Goal: Contribute content: Add original content to the website for others to see

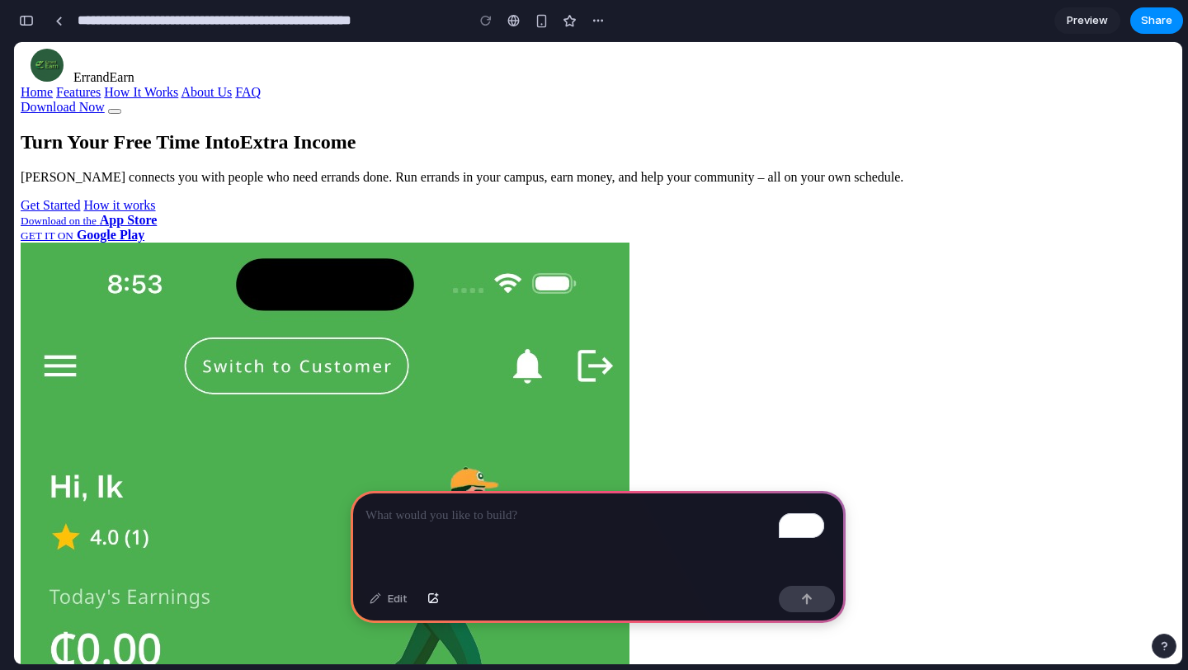
click at [379, 511] on p "To enrich screen reader interactions, please activate Accessibility in Grammarl…" at bounding box center [597, 516] width 465 height 20
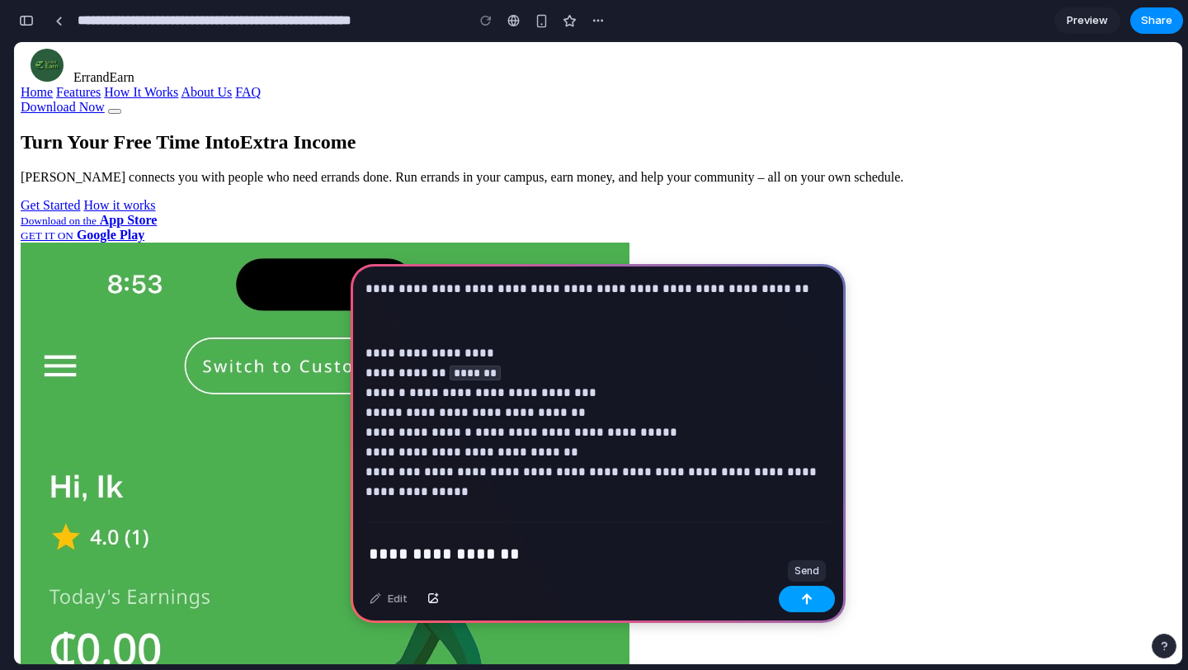
click at [805, 605] on button "button" at bounding box center [807, 599] width 56 height 26
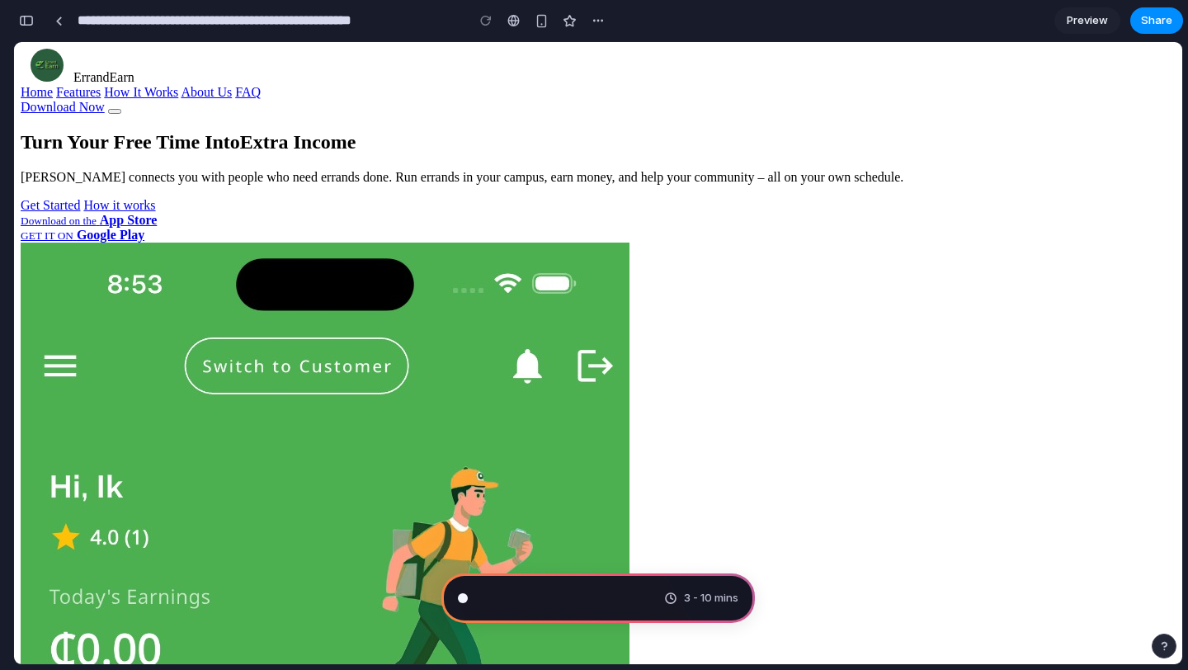
scroll to position [2614, 0]
type input "**********"
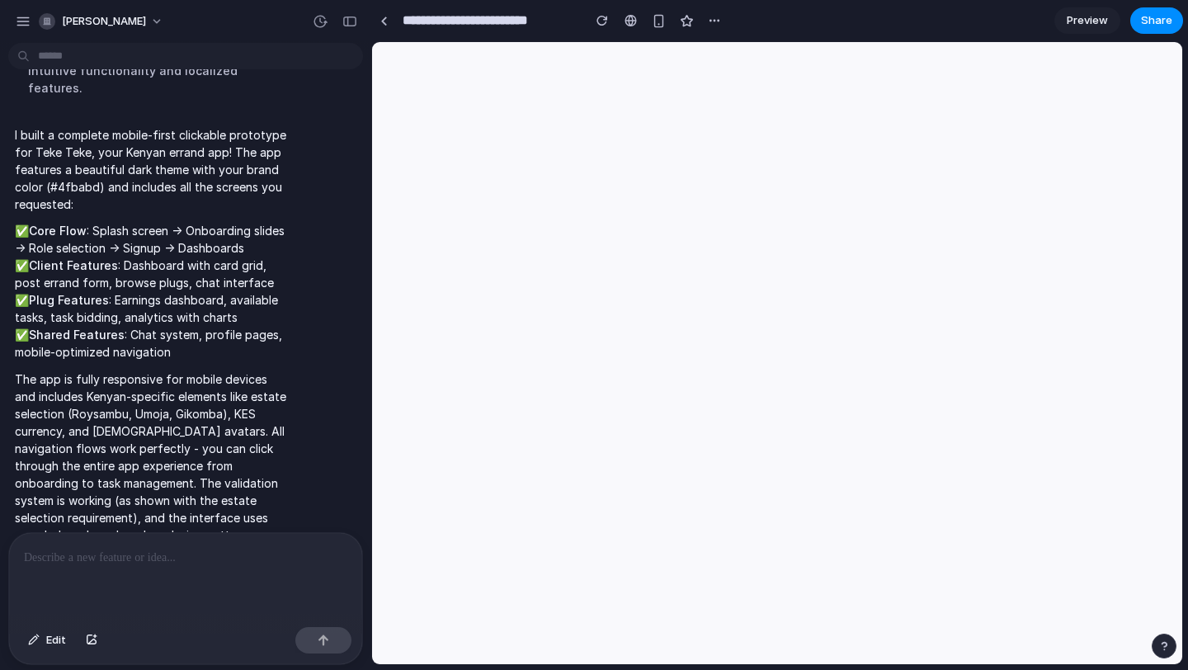
scroll to position [0, 0]
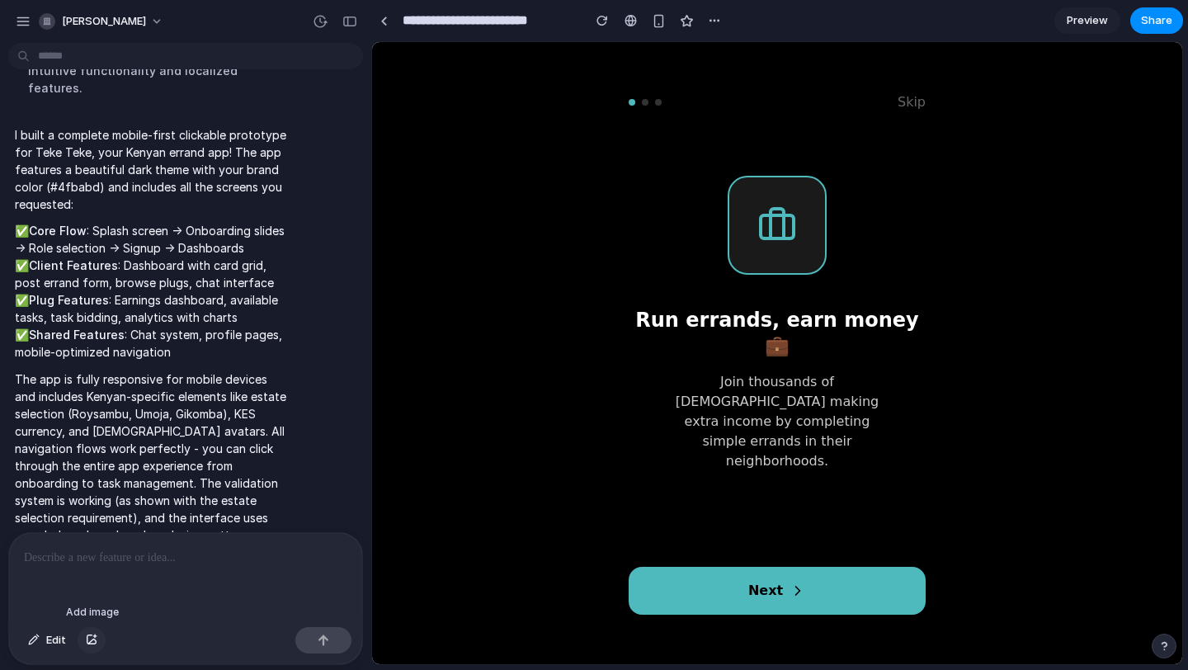
click at [93, 637] on div "button" at bounding box center [92, 640] width 12 height 10
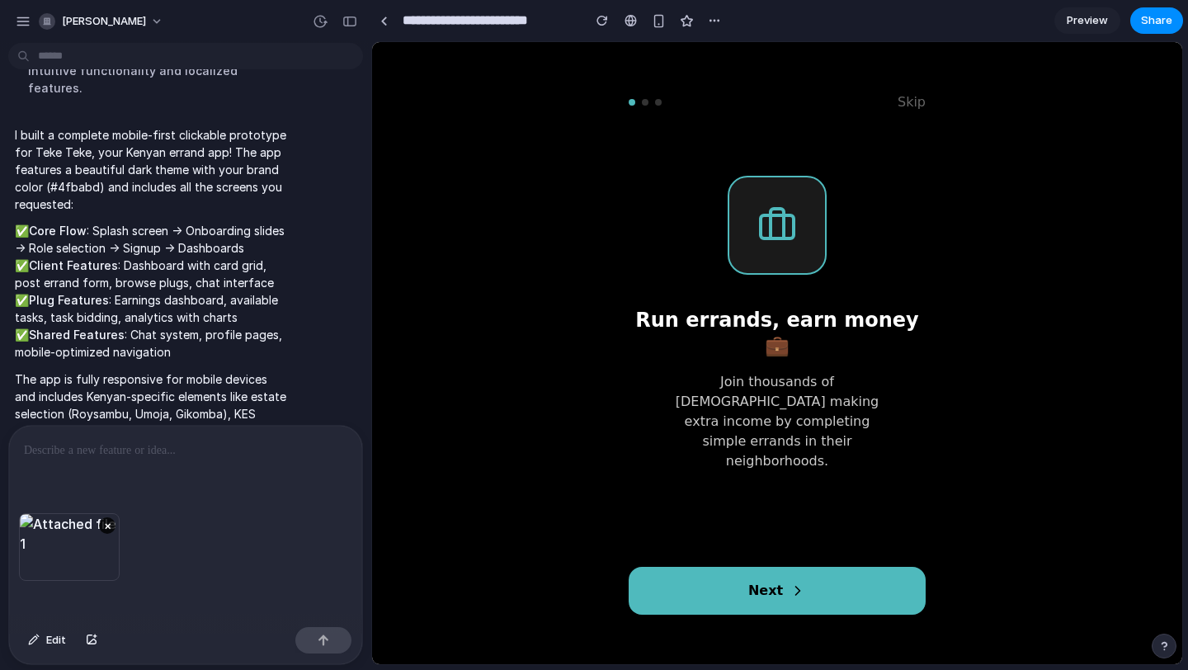
scroll to position [2454, 0]
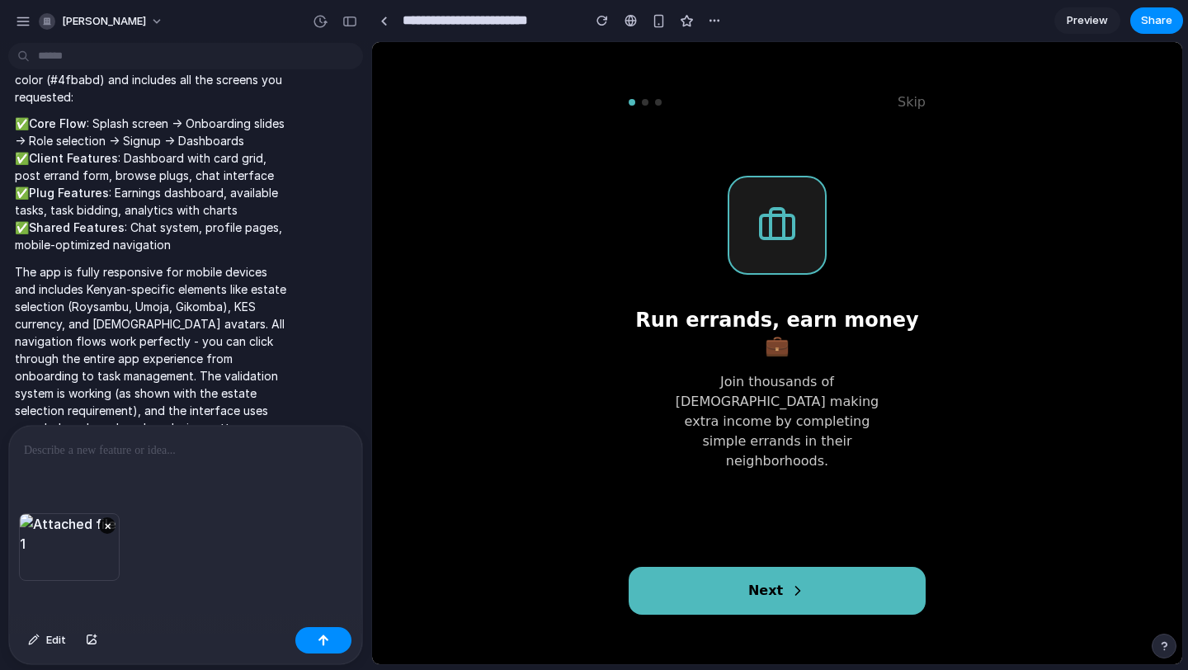
click at [73, 440] on p at bounding box center [185, 450] width 323 height 20
click at [315, 635] on button "button" at bounding box center [323, 640] width 56 height 26
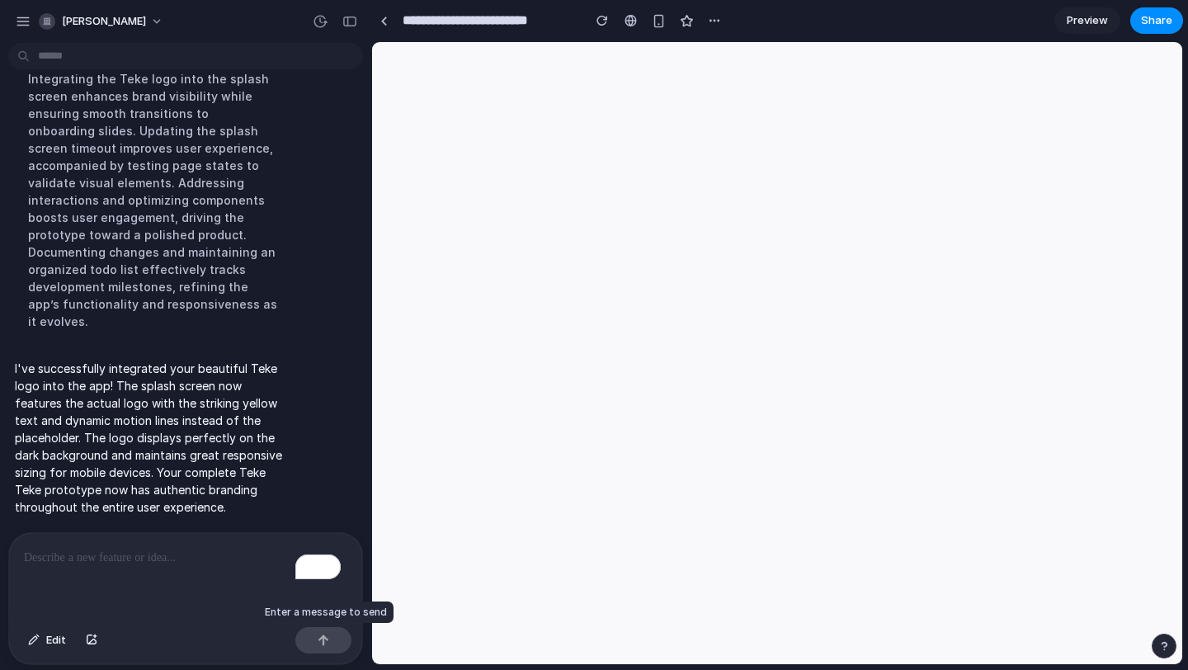
scroll to position [0, 0]
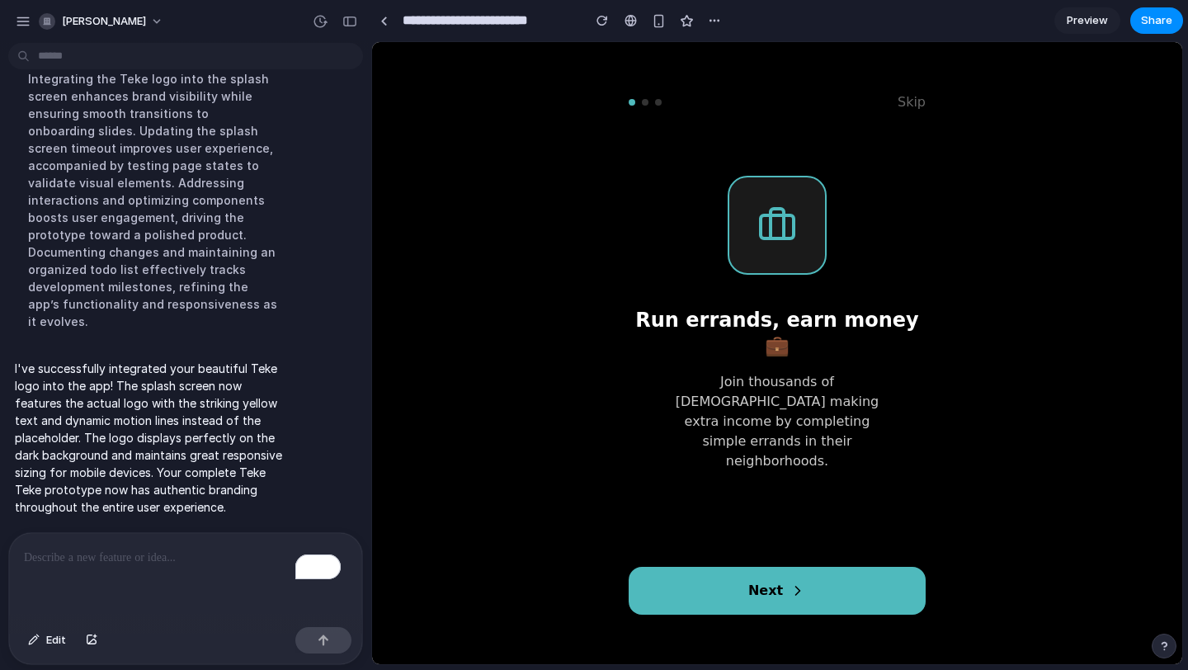
click at [798, 593] on icon at bounding box center [797, 590] width 16 height 16
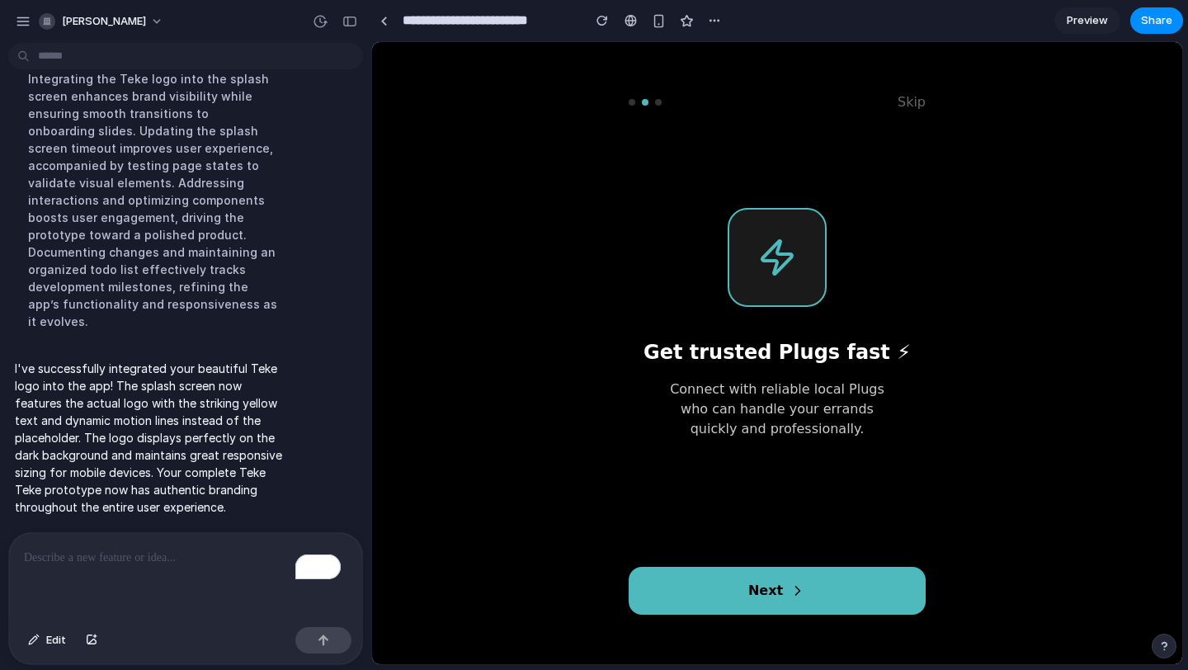
click at [798, 593] on icon at bounding box center [797, 590] width 16 height 16
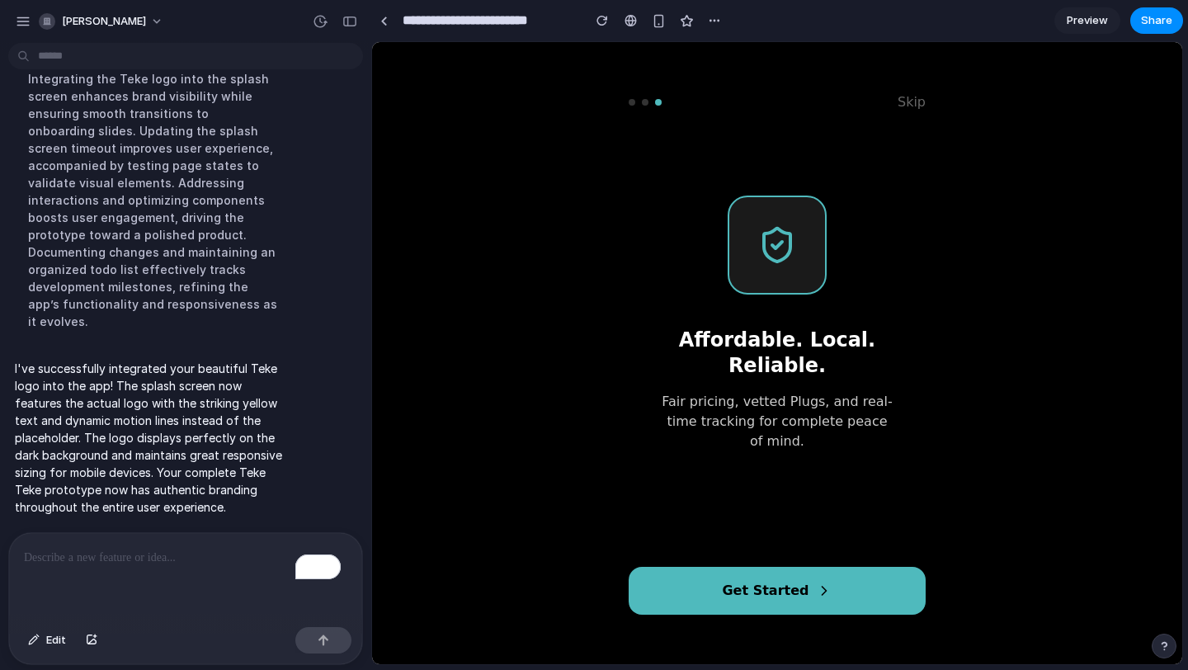
click at [798, 593] on button "Get Started" at bounding box center [776, 591] width 297 height 48
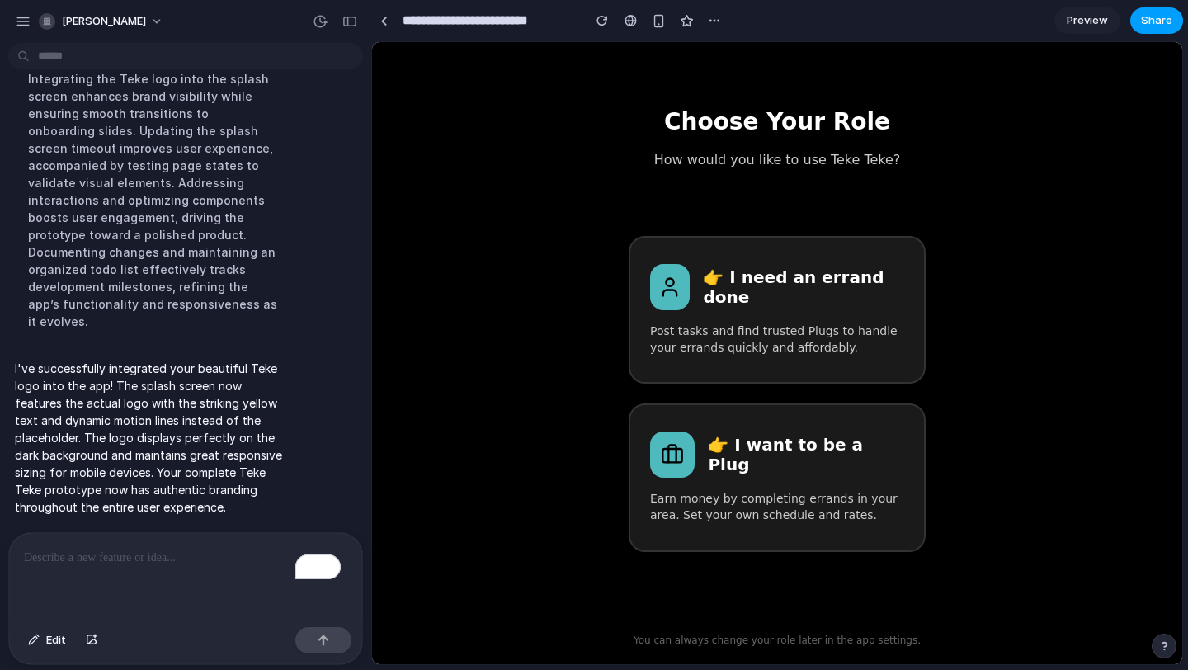
click at [1145, 26] on span "Share" at bounding box center [1156, 20] width 31 height 16
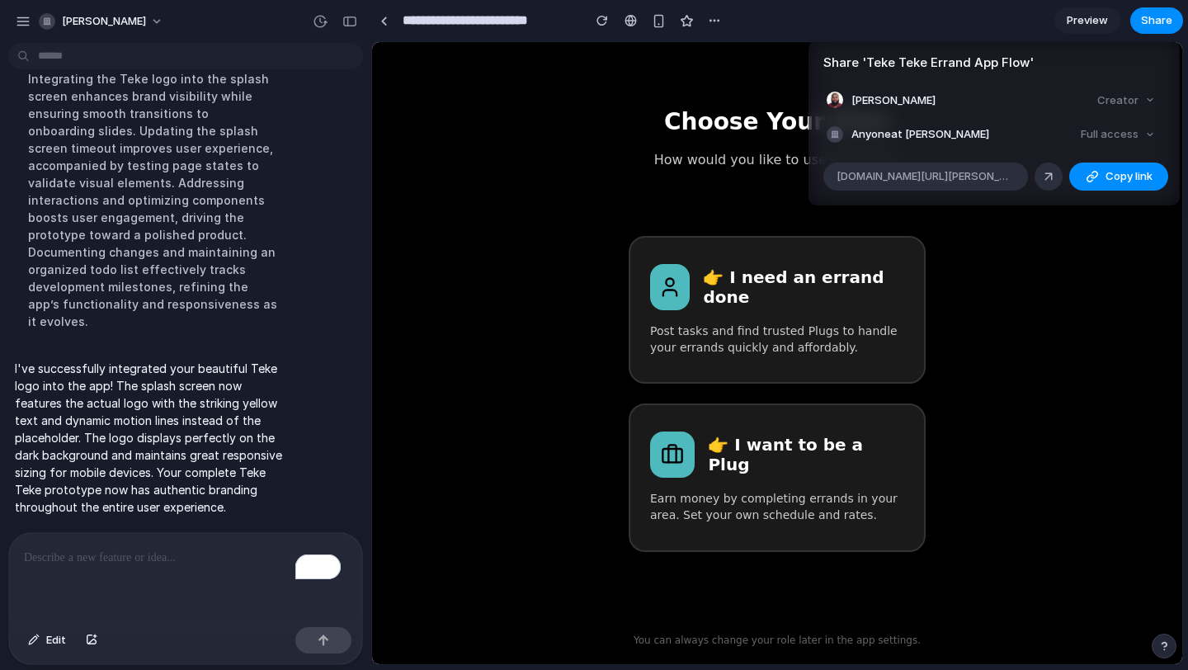
click at [1041, 267] on div "Share ' Teke [PERSON_NAME] App Flow ' [PERSON_NAME] Creator Anyone at [PERSON_N…" at bounding box center [594, 335] width 1188 height 670
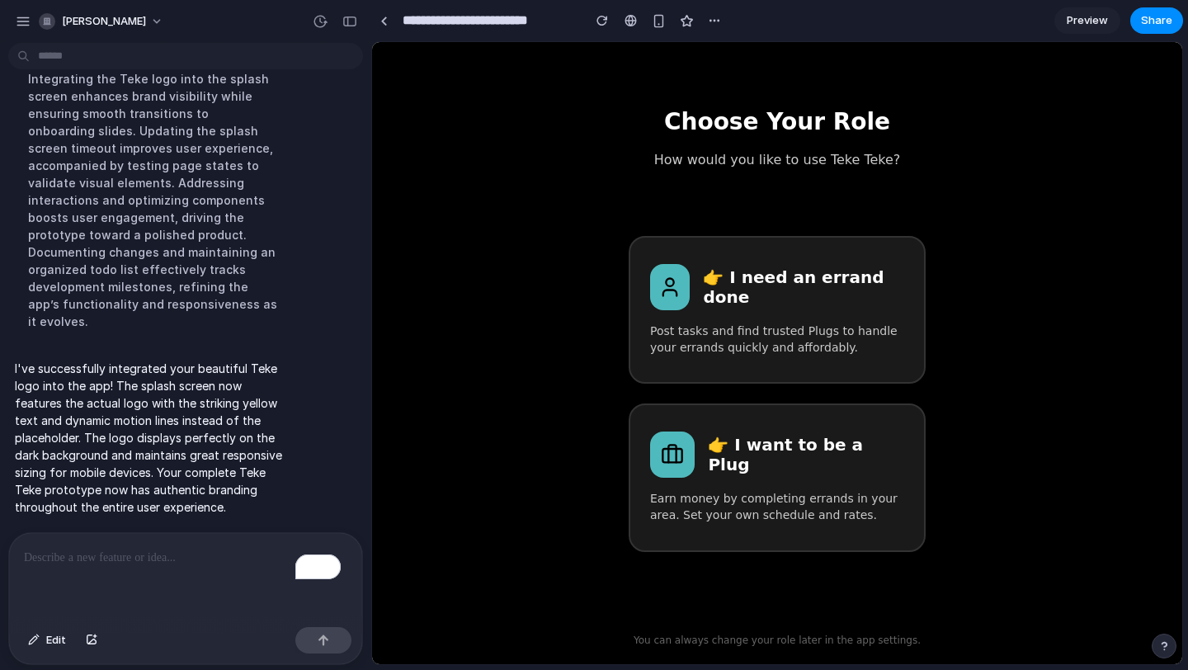
click at [1084, 26] on span "Preview" at bounding box center [1086, 20] width 41 height 16
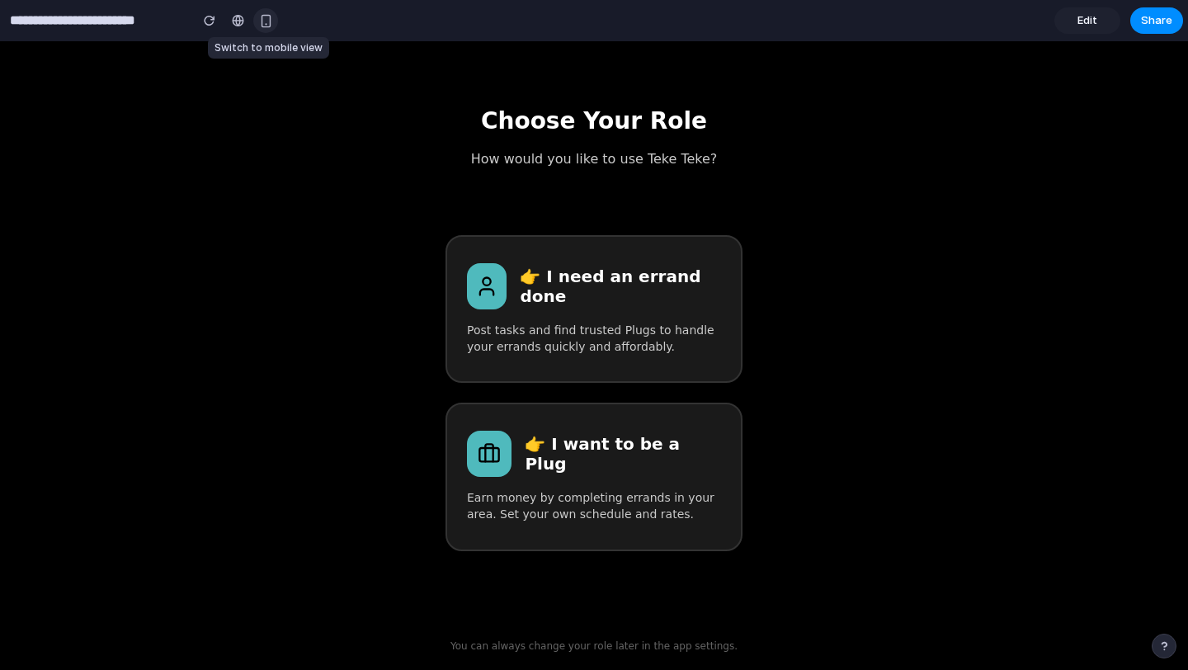
click at [262, 21] on div "button" at bounding box center [266, 21] width 14 height 14
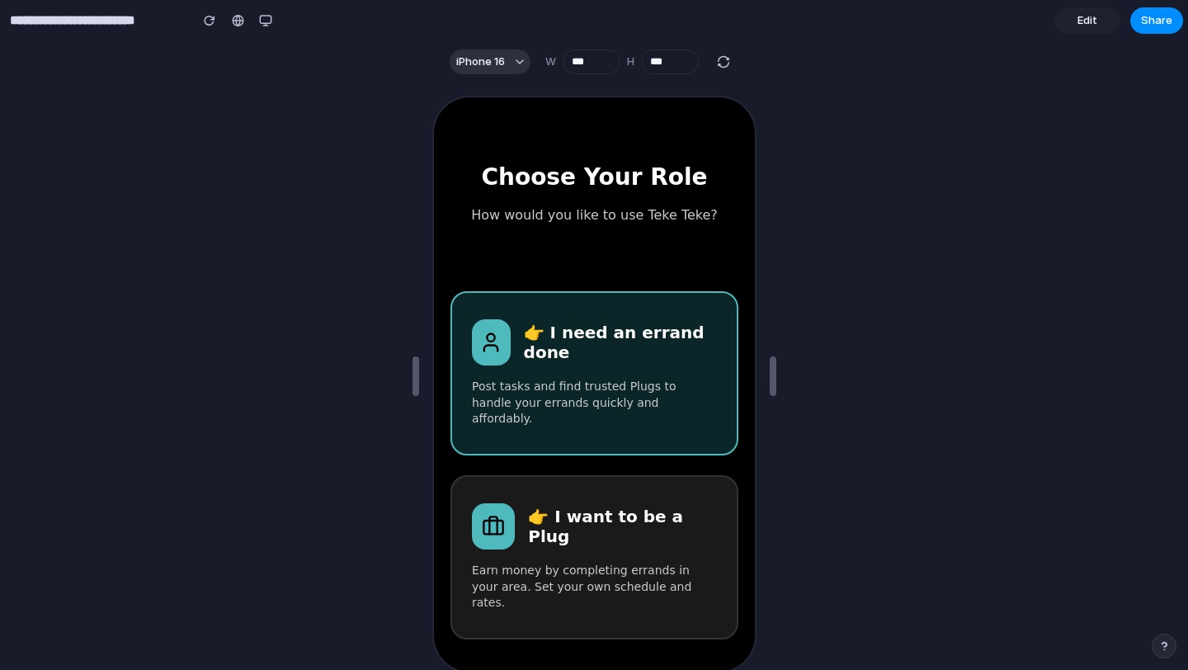
click at [623, 383] on p "Post tasks and find trusted Plugs to handle your errands quickly and affordably." at bounding box center [591, 401] width 245 height 49
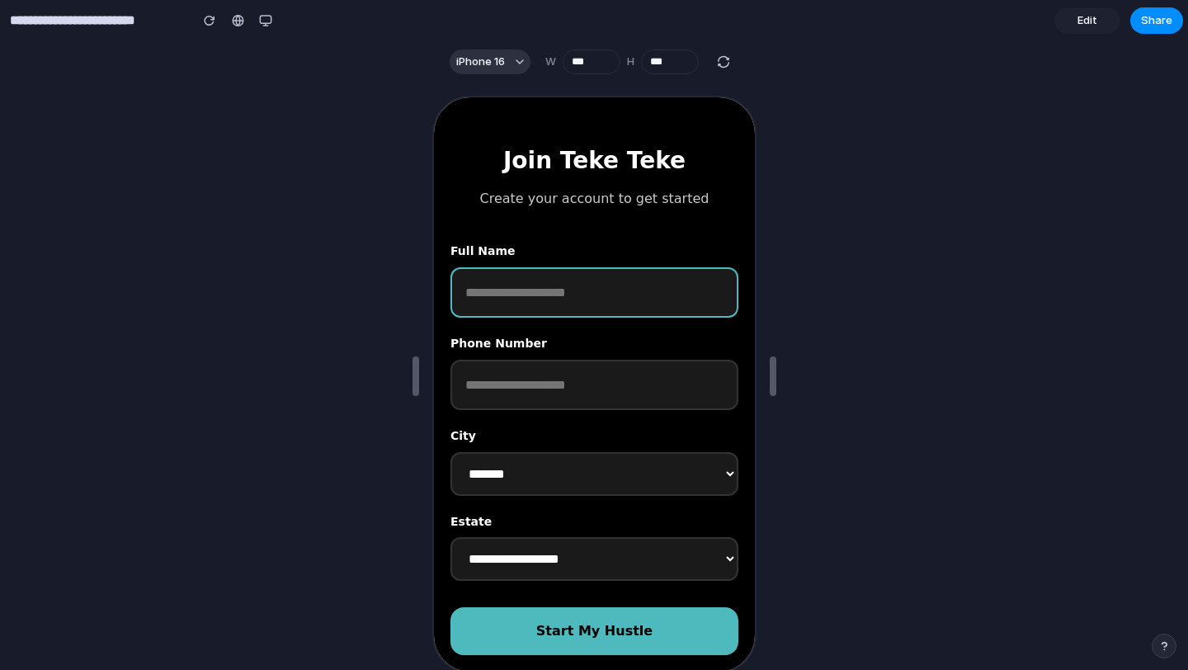
click at [502, 280] on input "text" at bounding box center [592, 291] width 288 height 51
click at [586, 640] on button "Start My Hustle" at bounding box center [592, 629] width 288 height 48
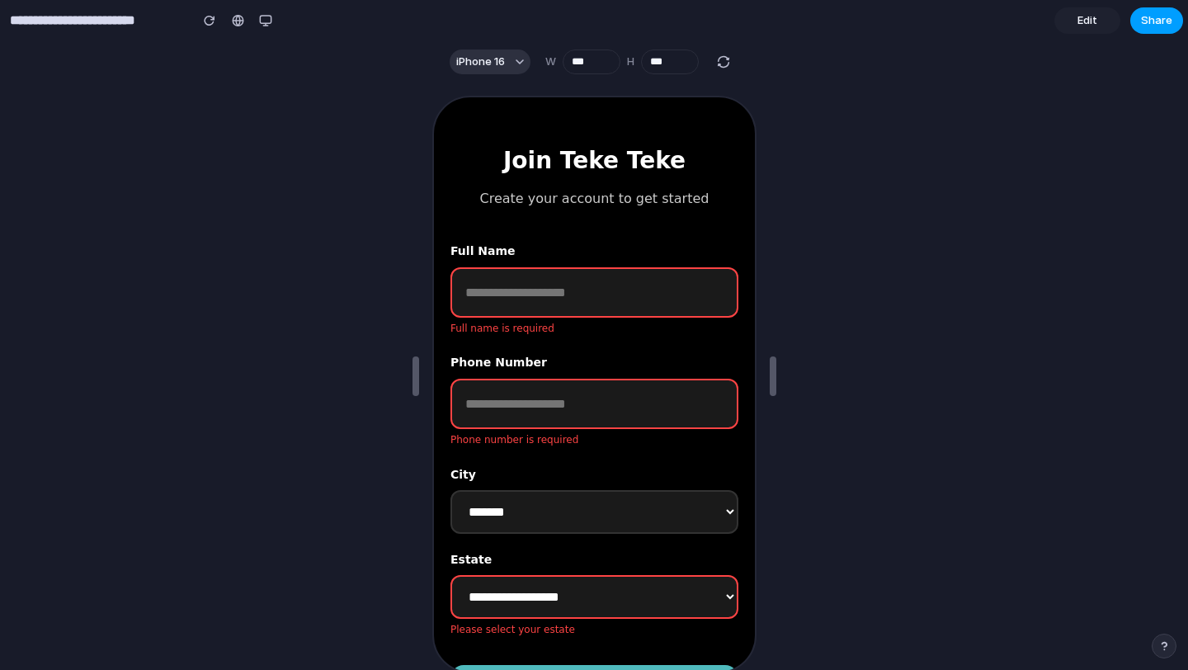
click at [1156, 22] on span "Share" at bounding box center [1156, 20] width 31 height 16
click at [1127, 176] on span "Copy link" at bounding box center [1128, 176] width 47 height 16
click at [497, 290] on div "Share ' Teke [PERSON_NAME] App Flow ' [PERSON_NAME] Creator Anyone at [PERSON_N…" at bounding box center [594, 335] width 1188 height 670
click at [499, 289] on input "text" at bounding box center [592, 291] width 288 height 51
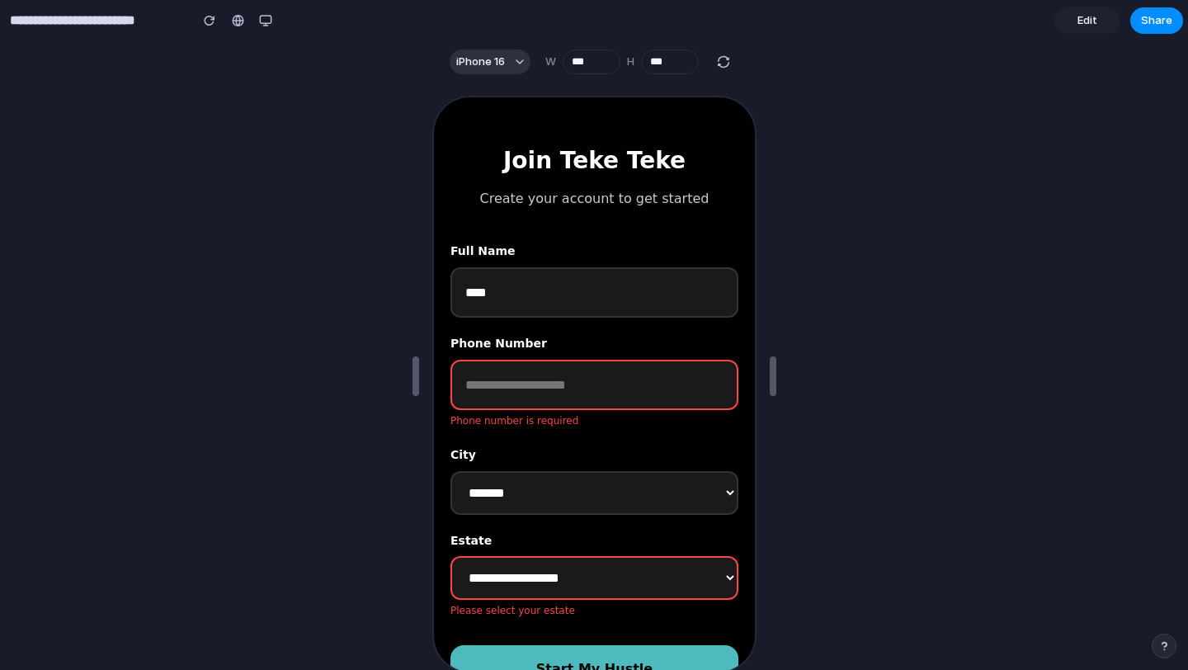
type input "****"
click at [502, 390] on input "tel" at bounding box center [592, 383] width 288 height 51
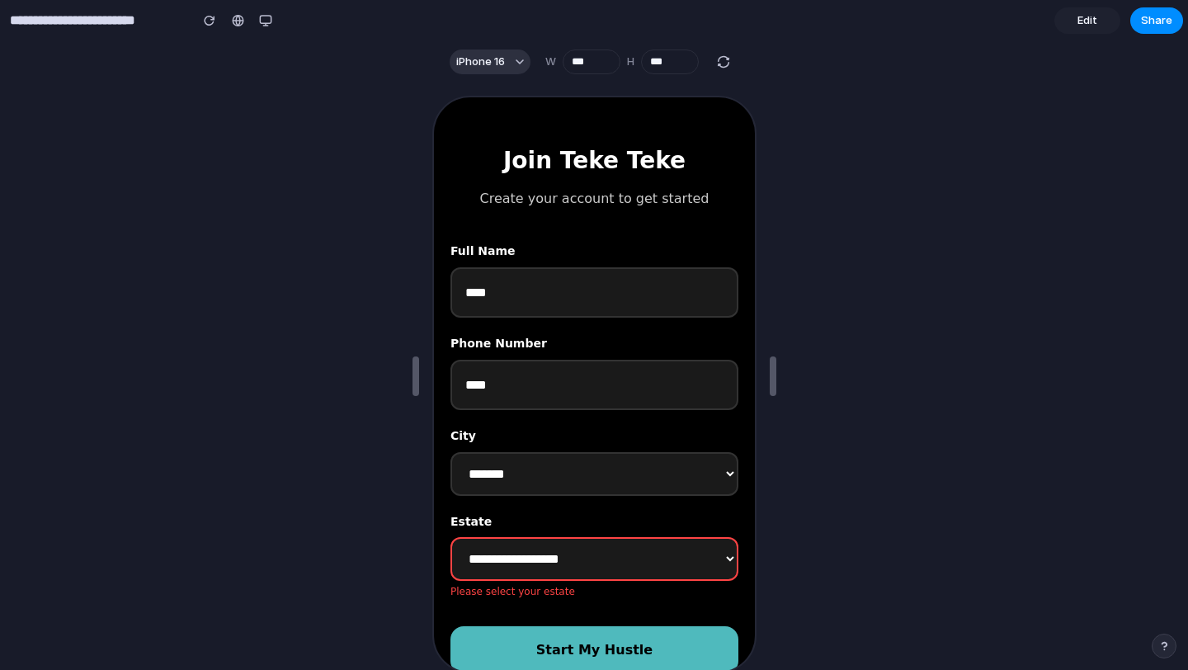
scroll to position [7, 0]
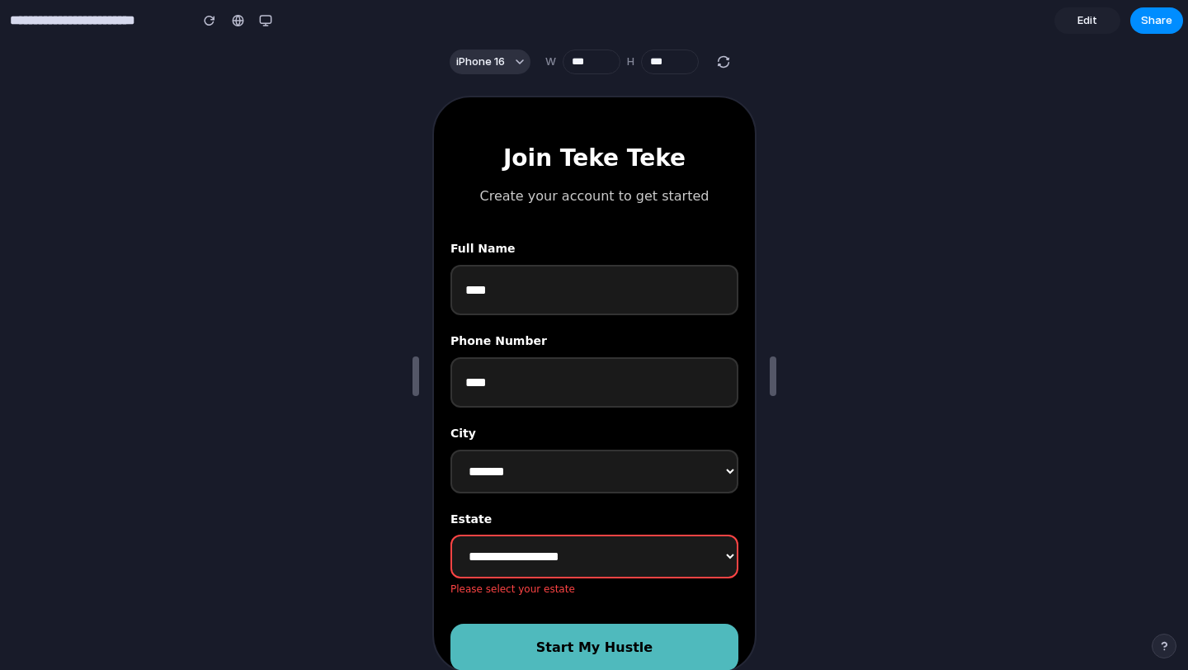
type input "****"
click at [578, 550] on select "**********" at bounding box center [592, 555] width 288 height 44
click at [589, 554] on select "**********" at bounding box center [592, 555] width 288 height 44
select select "*****"
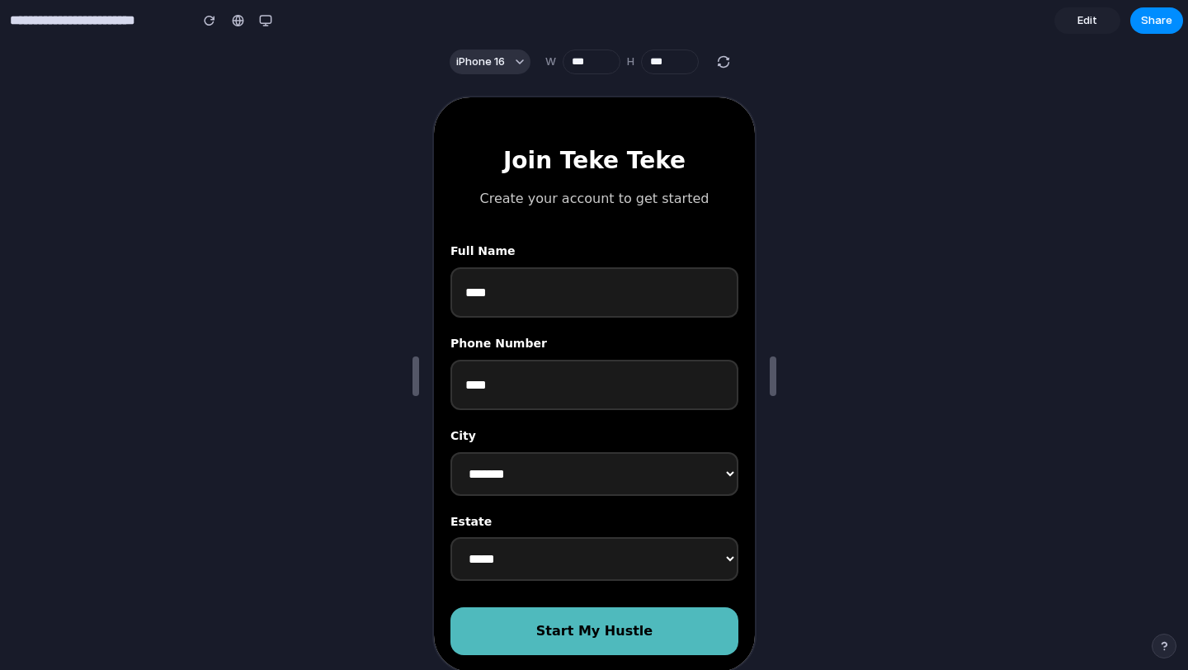
click at [589, 637] on button "Start My Hustle" at bounding box center [592, 629] width 288 height 48
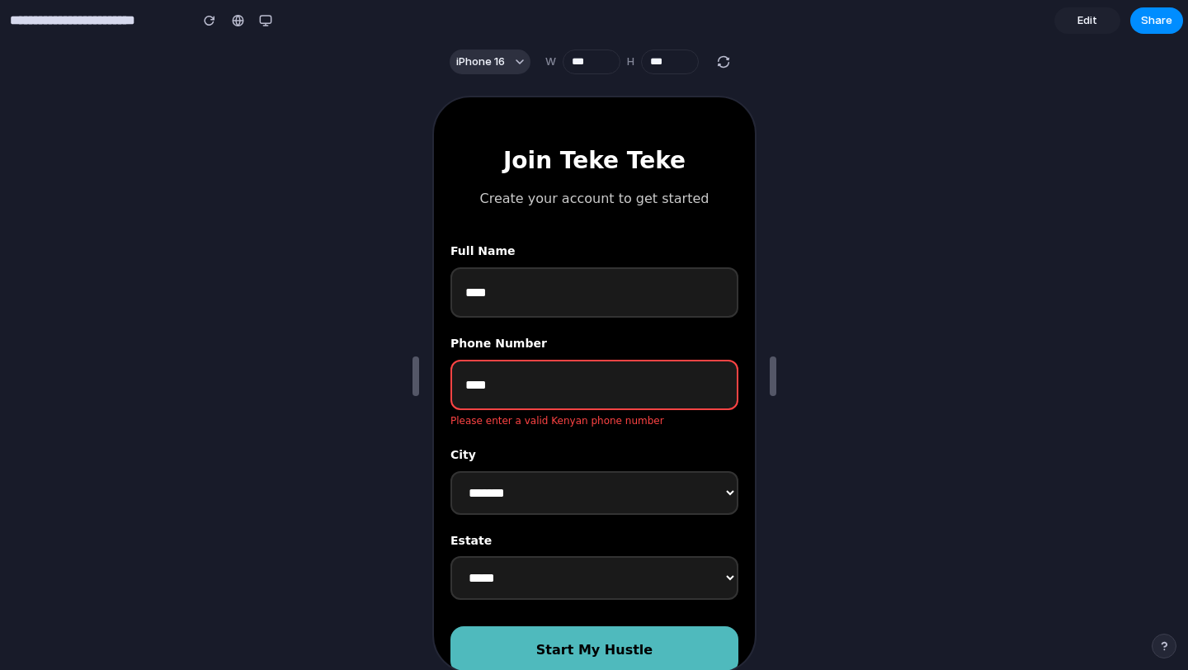
click at [539, 395] on input "****" at bounding box center [592, 383] width 288 height 51
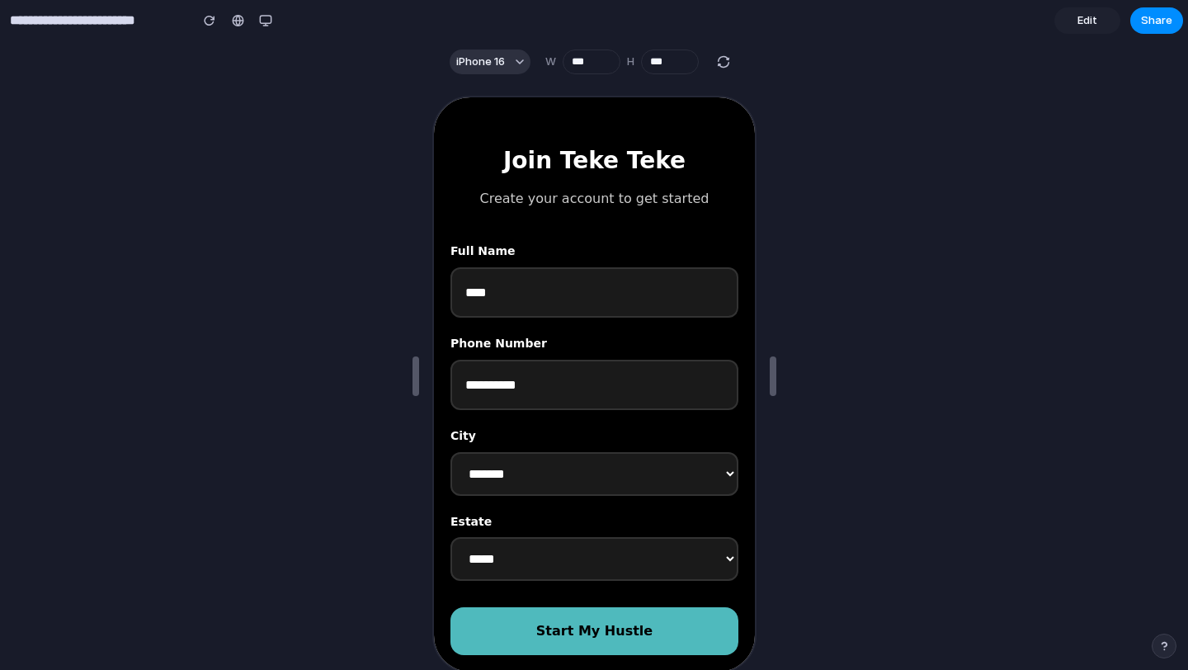
type input "**********"
click at [593, 635] on button "Start My Hustle" at bounding box center [592, 629] width 288 height 48
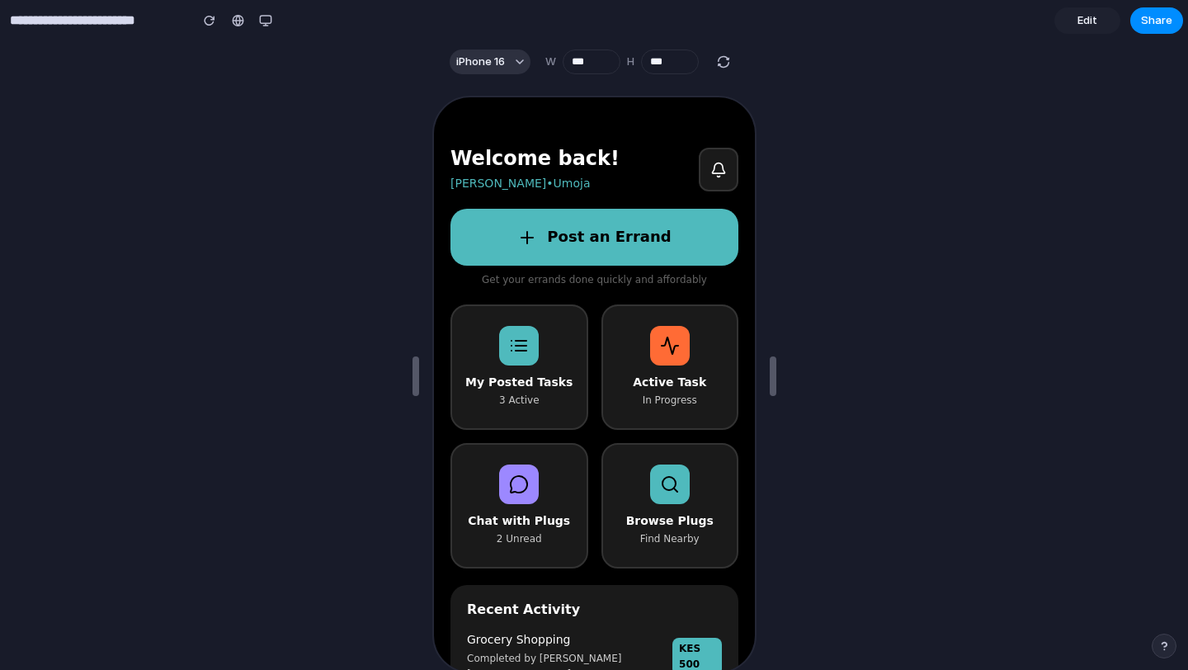
click at [580, 236] on button "Post an Errand" at bounding box center [592, 235] width 288 height 57
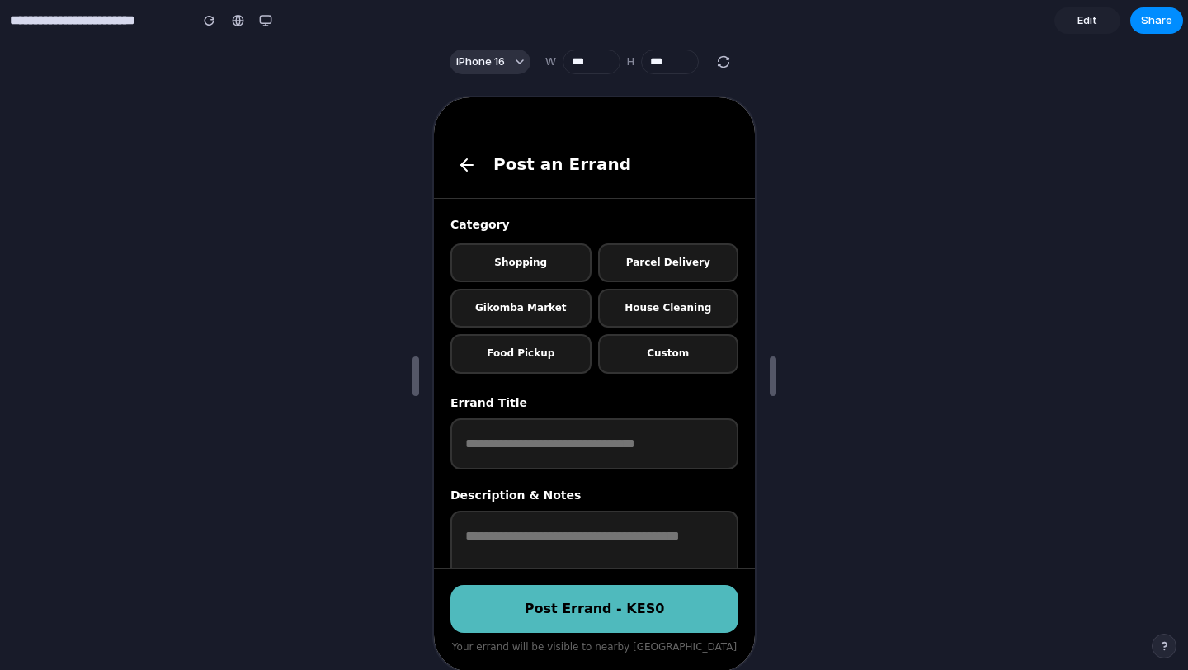
click at [1090, 21] on span "Edit" at bounding box center [1087, 20] width 20 height 16
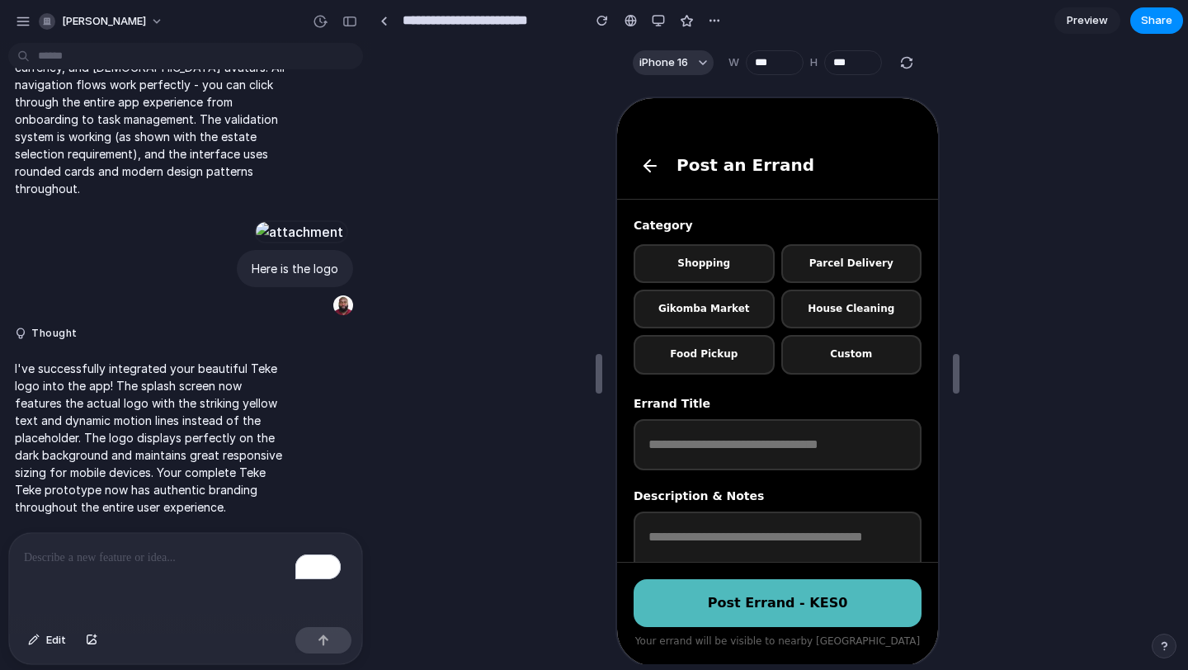
scroll to position [2647, 0]
click at [57, 642] on span "Edit" at bounding box center [56, 640] width 20 height 16
click at [94, 639] on div "button" at bounding box center [92, 640] width 12 height 10
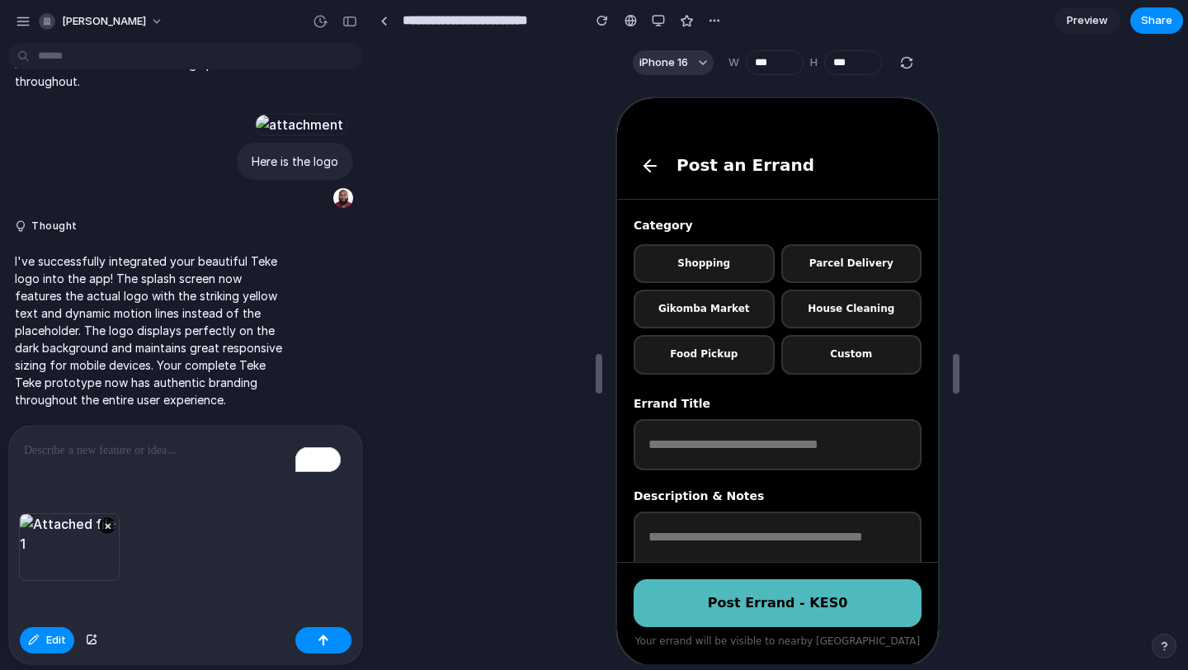
click at [87, 455] on div "To enrich screen reader interactions, please activate Accessibility in Grammarl…" at bounding box center [185, 469] width 353 height 87
click at [318, 647] on button "button" at bounding box center [323, 640] width 56 height 26
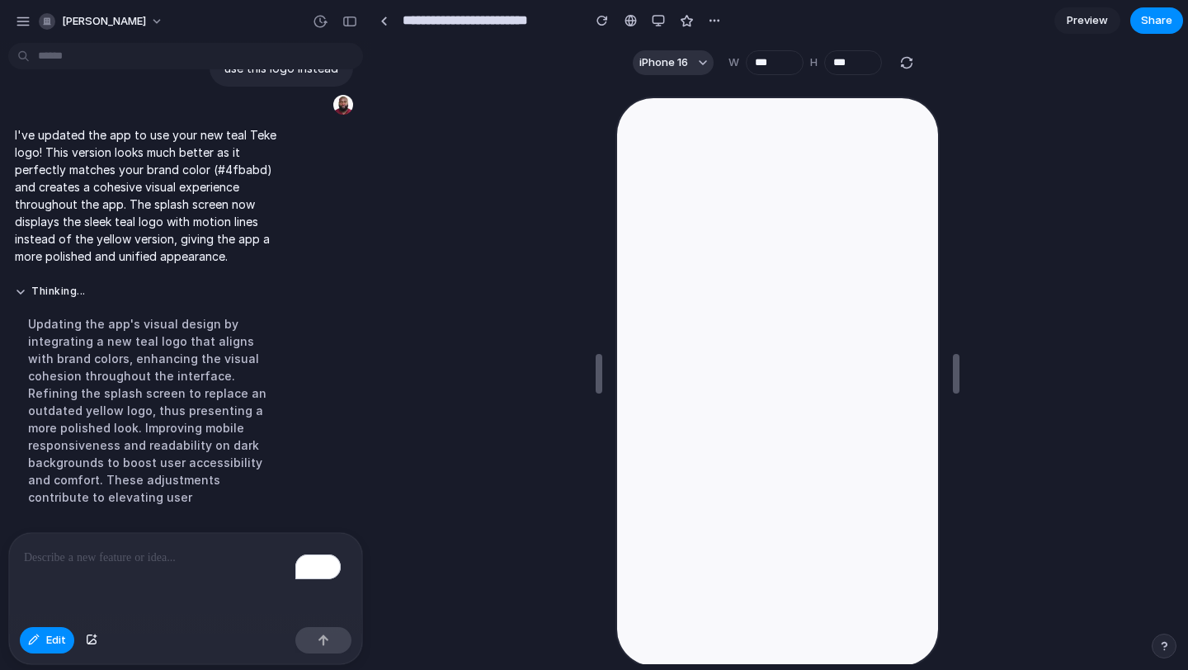
scroll to position [0, 0]
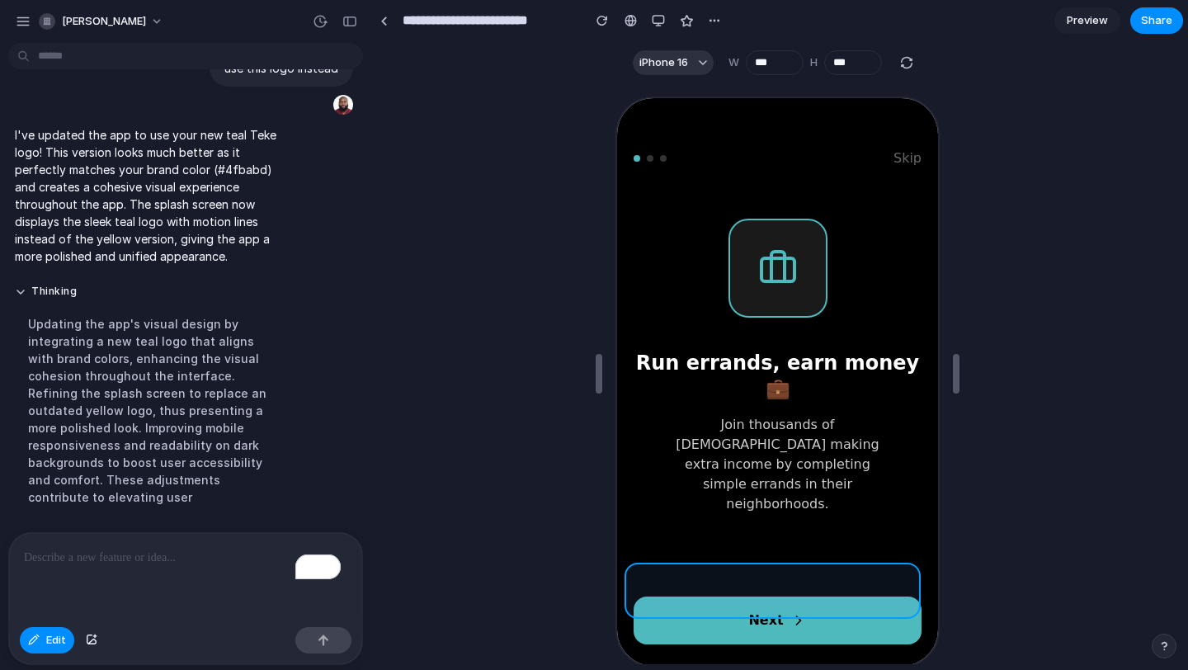
click at [771, 601] on div at bounding box center [774, 381] width 324 height 571
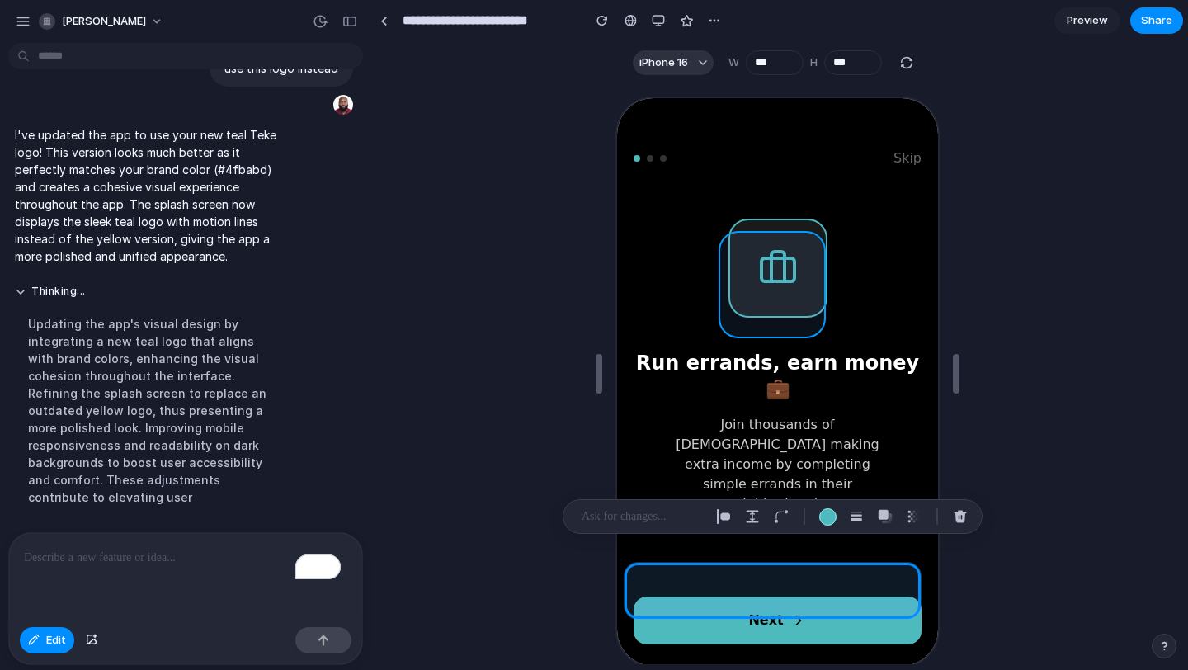
click at [805, 284] on div at bounding box center [774, 381] width 324 height 571
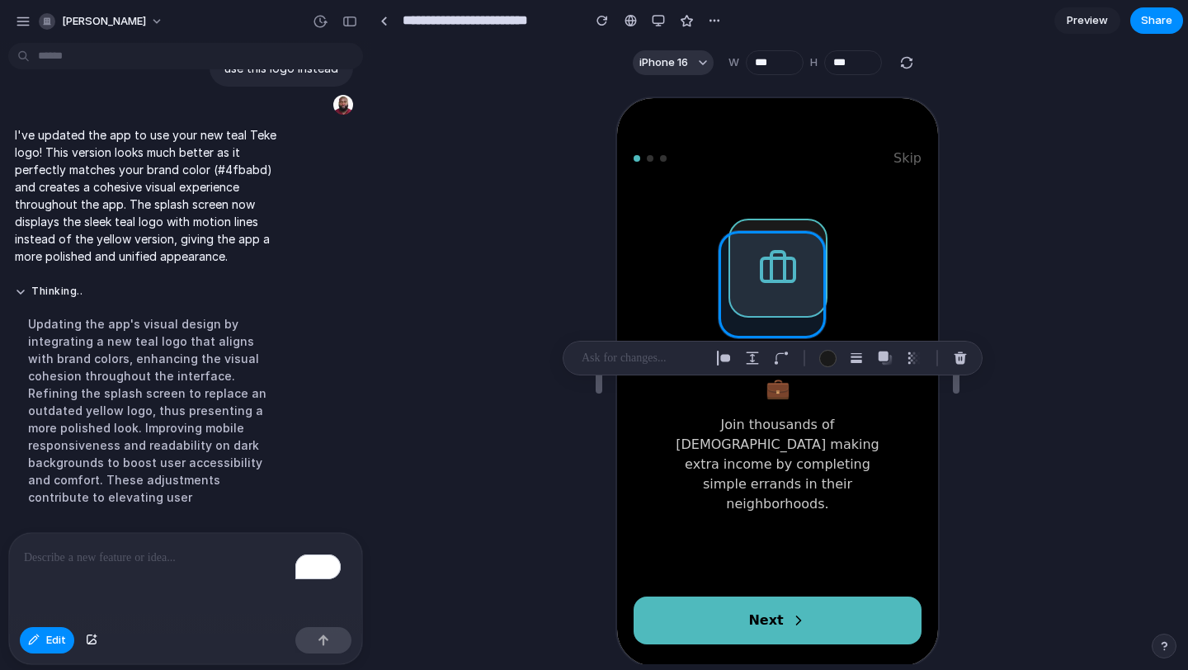
scroll to position [3456, 0]
click at [96, 636] on div "button" at bounding box center [92, 640] width 12 height 10
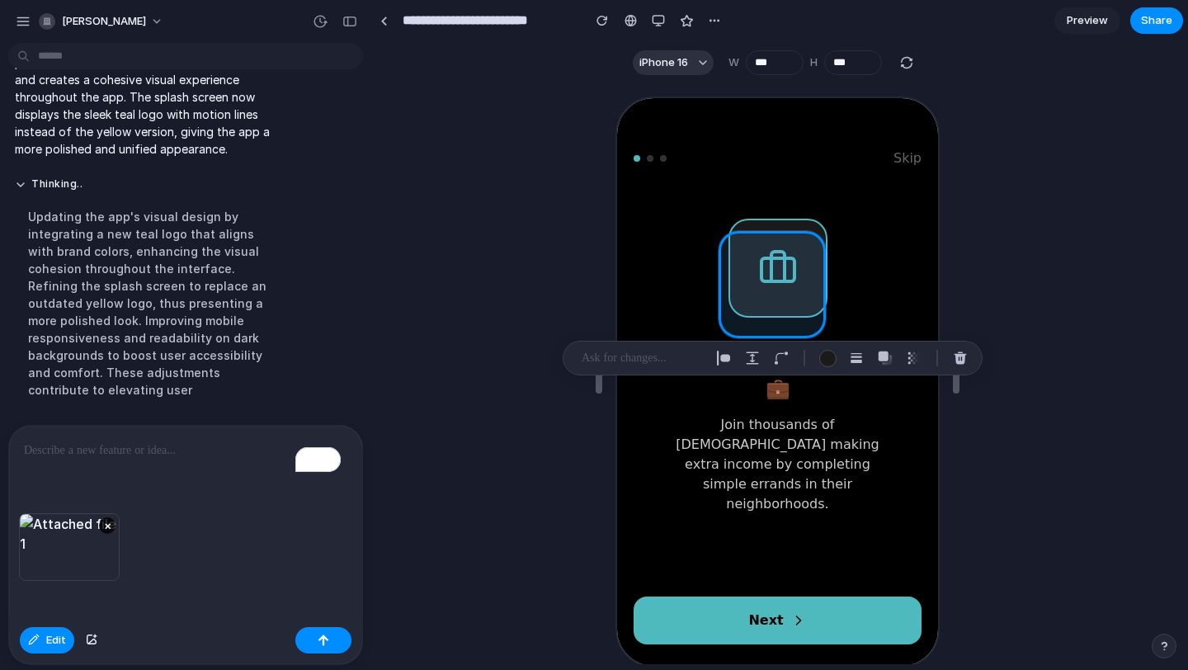
click at [76, 445] on p "To enrich screen reader interactions, please activate Accessibility in Grammarl…" at bounding box center [182, 450] width 317 height 20
click at [323, 639] on div "button" at bounding box center [324, 640] width 12 height 12
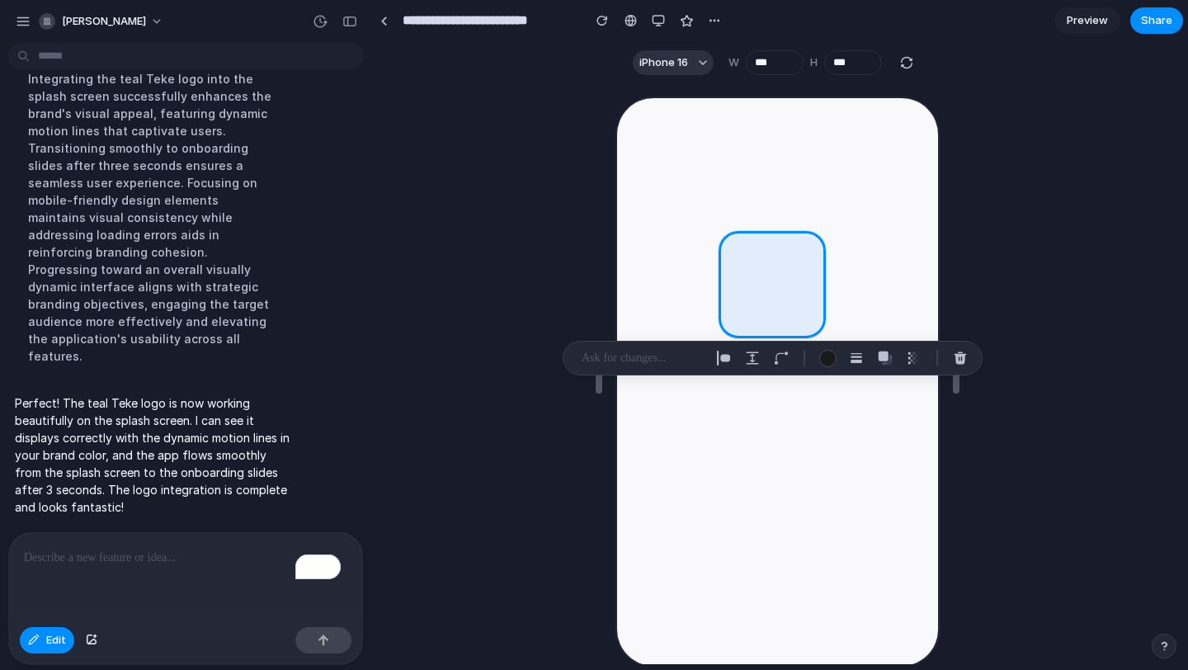
scroll to position [0, 0]
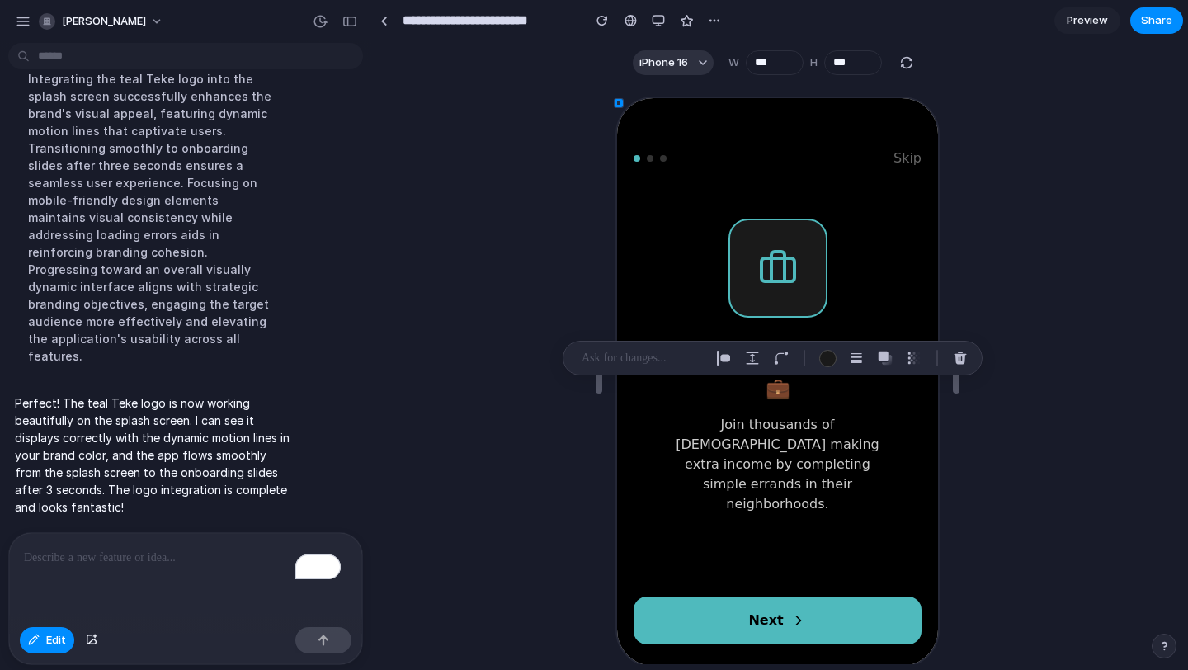
click at [1090, 21] on span "Preview" at bounding box center [1086, 20] width 41 height 16
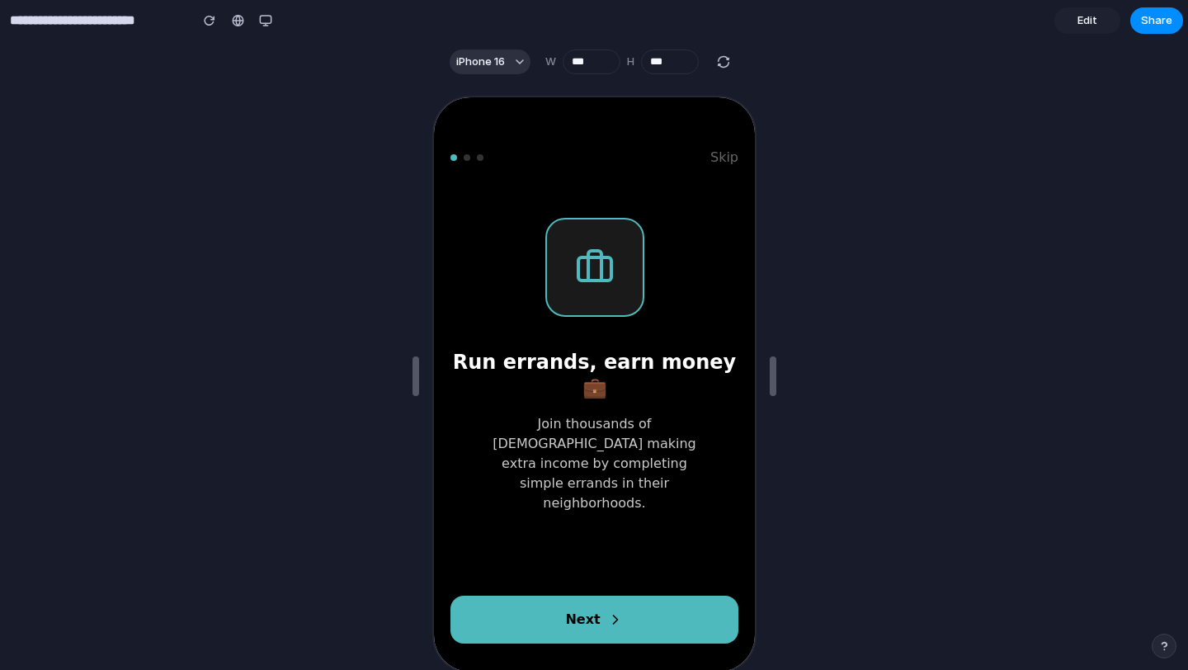
click at [729, 157] on button "Skip" at bounding box center [722, 155] width 28 height 21
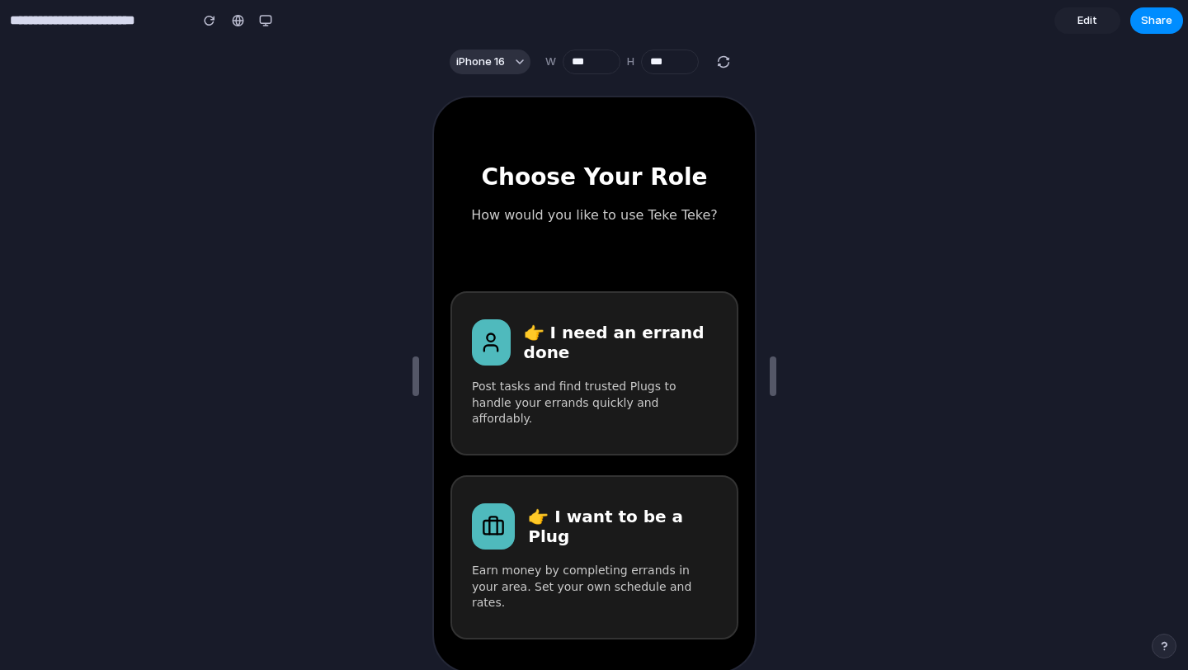
click at [729, 157] on div "Choose Your Role How would you like to use Teke Teke? 👉 I need an errand done P…" at bounding box center [591, 383] width 321 height 574
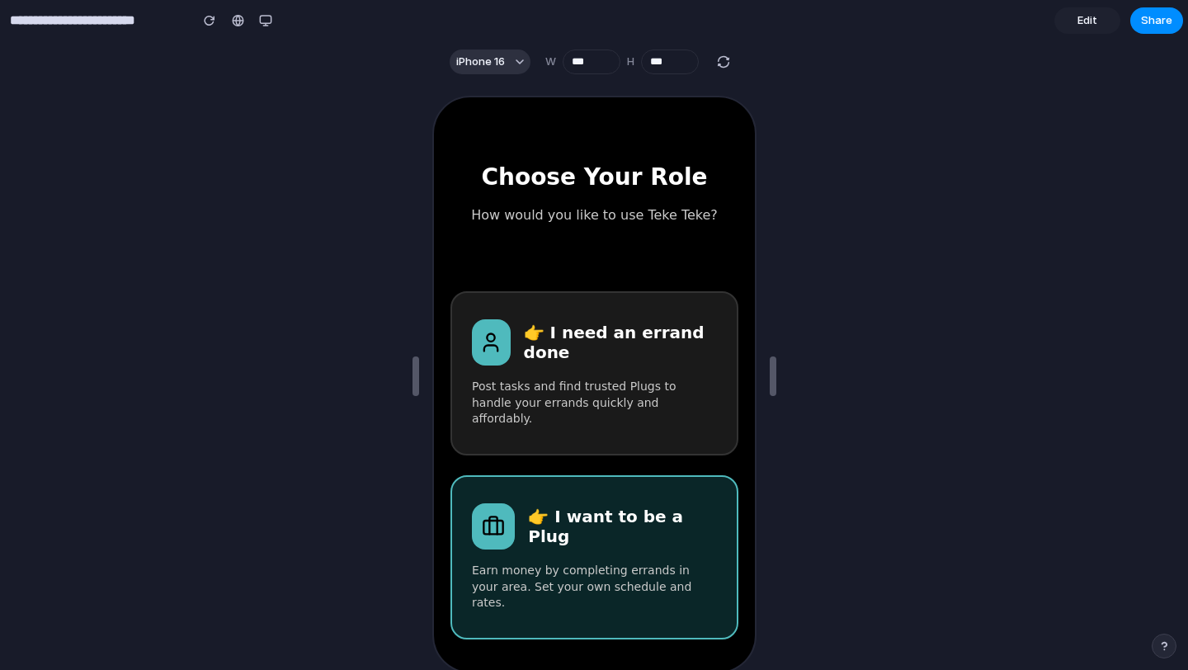
click at [617, 519] on div "👉 I want to be a Plug" at bounding box center [591, 524] width 245 height 46
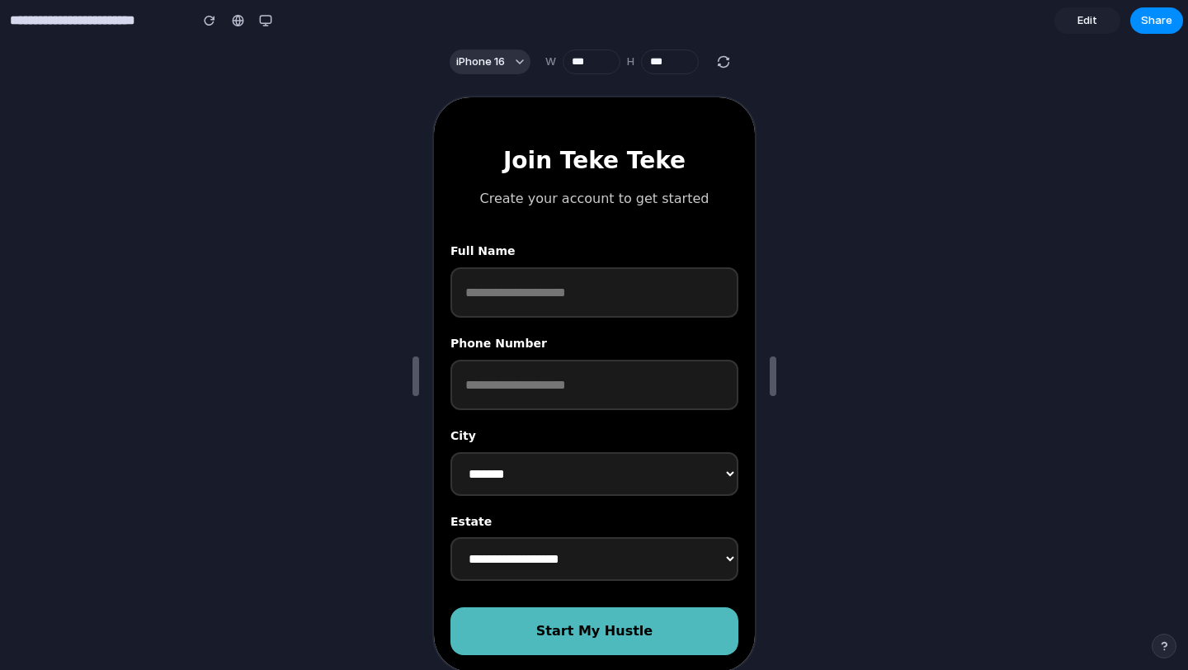
click at [1095, 23] on span "Edit" at bounding box center [1087, 20] width 20 height 16
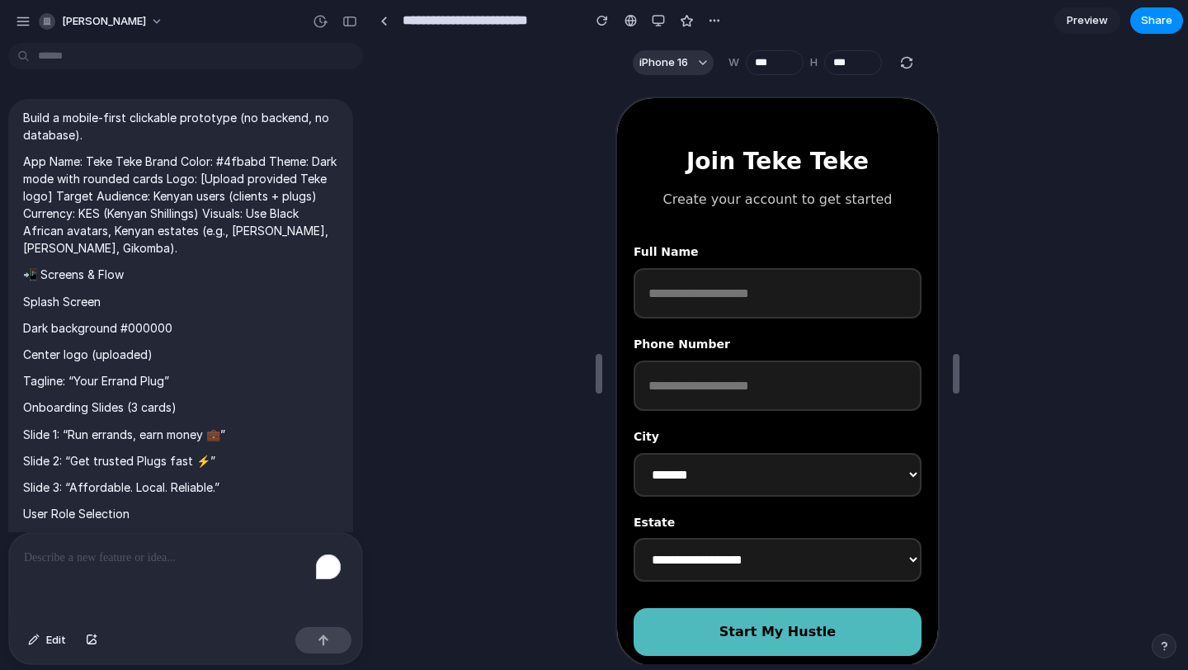
scroll to position [3838, 0]
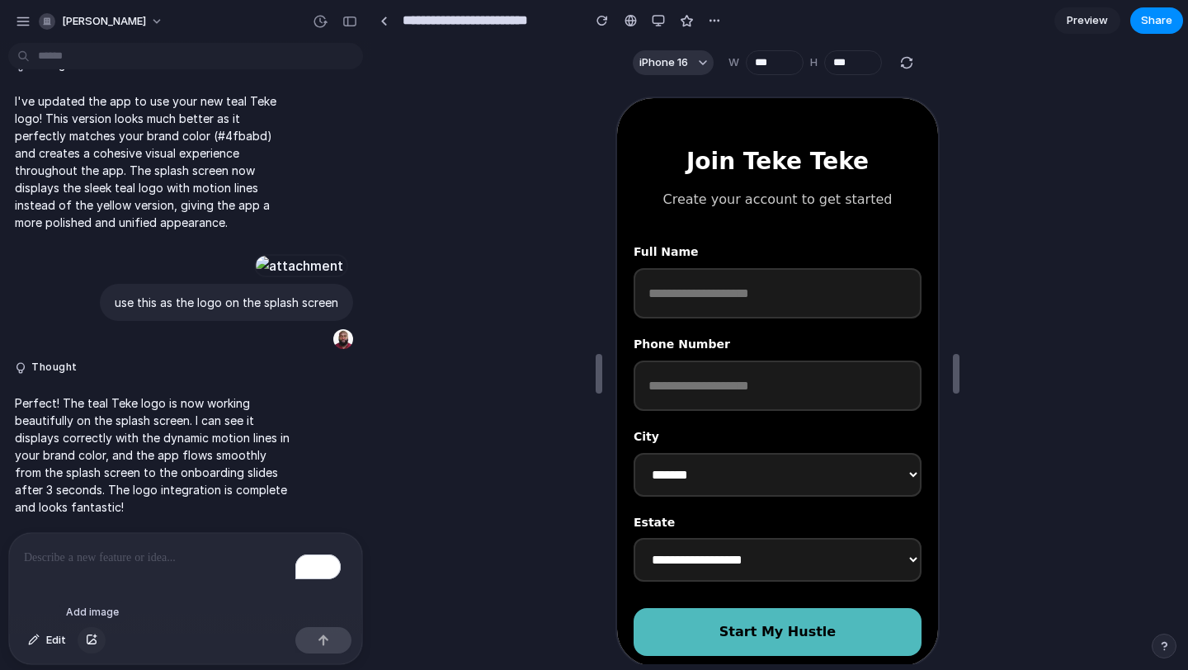
click at [91, 640] on div "button" at bounding box center [92, 640] width 12 height 10
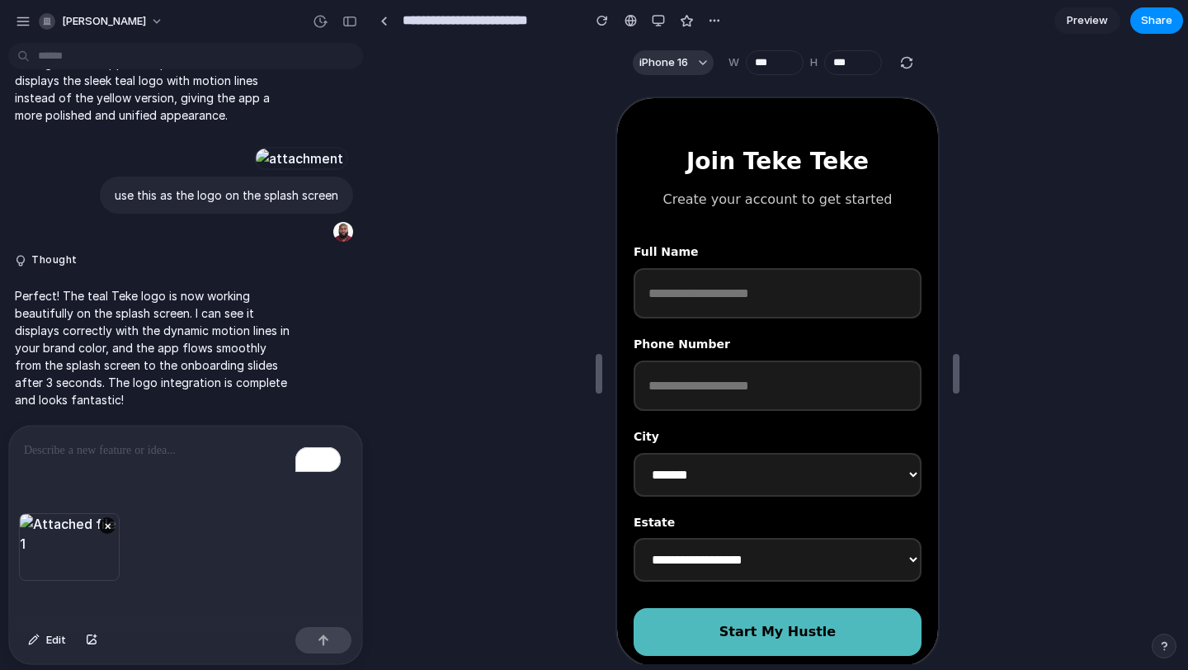
scroll to position [3868, 0]
click at [83, 450] on p "To enrich screen reader interactions, please activate Accessibility in Grammarl…" at bounding box center [185, 450] width 323 height 20
click at [321, 638] on div "button" at bounding box center [324, 640] width 12 height 12
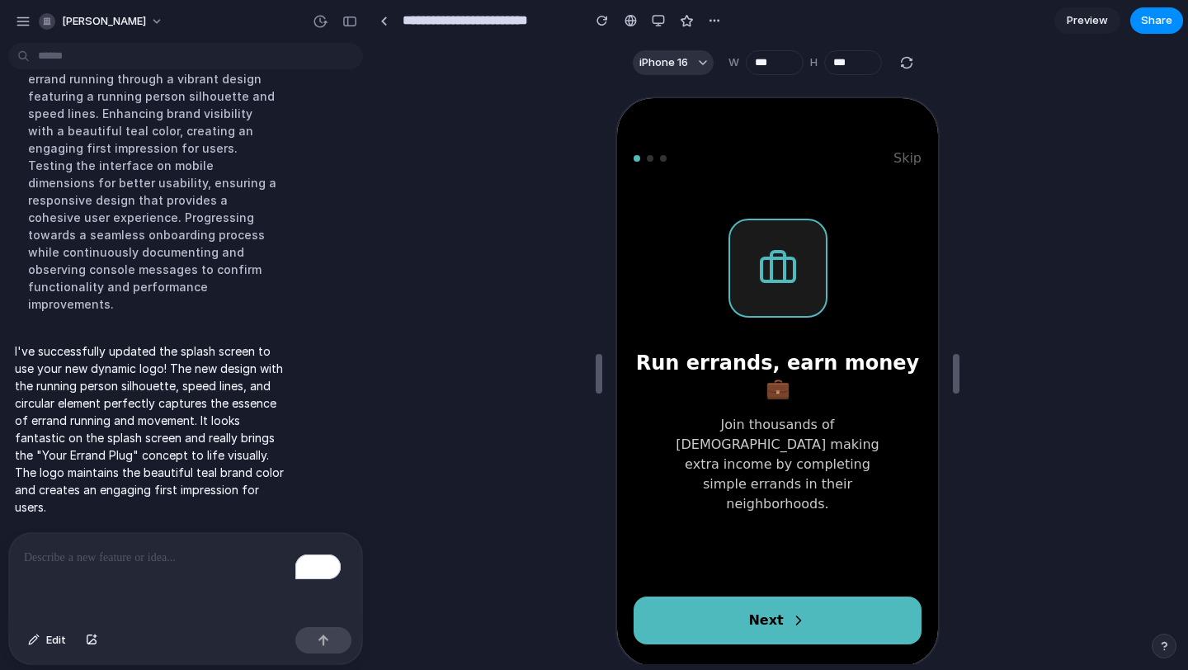
scroll to position [0, 0]
click at [1089, 19] on span "Preview" at bounding box center [1086, 20] width 41 height 16
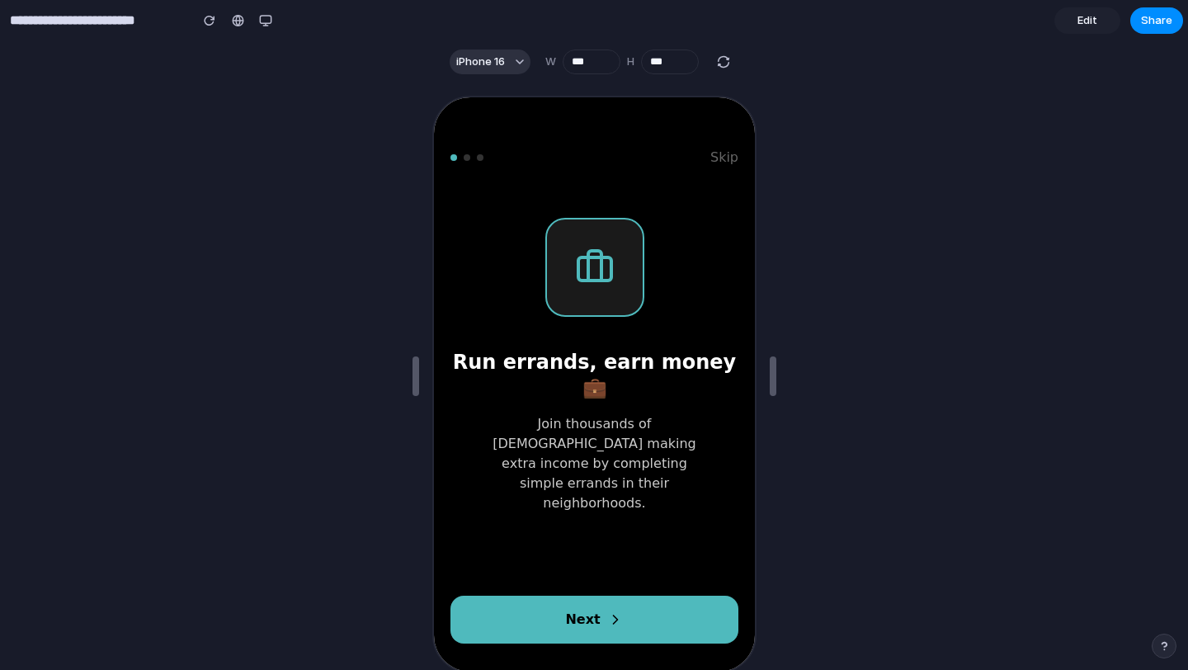
click at [619, 597] on button "Next" at bounding box center [592, 618] width 288 height 48
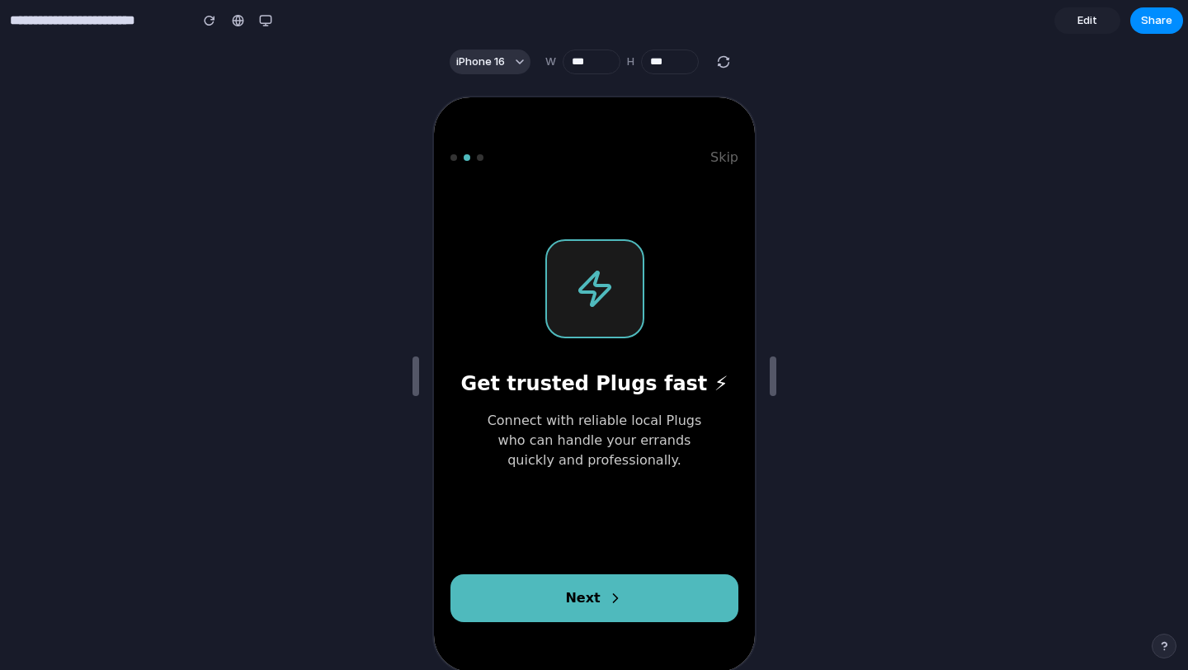
click at [619, 597] on button "Next" at bounding box center [592, 596] width 288 height 48
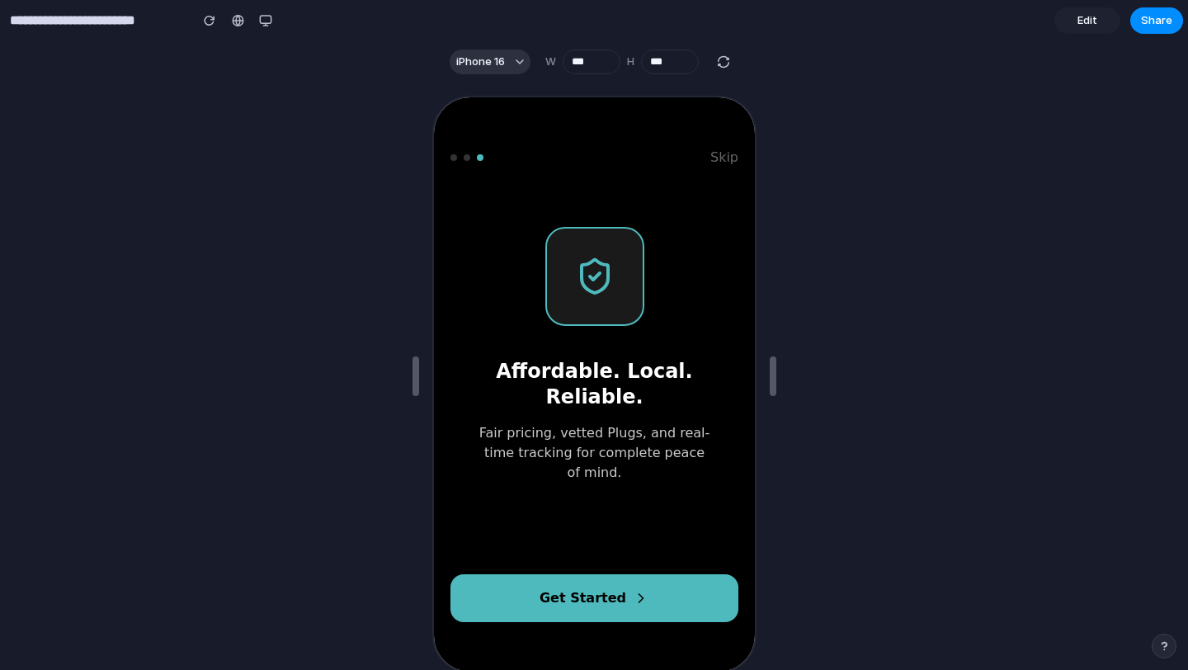
click at [619, 597] on button "Get Started" at bounding box center [592, 596] width 288 height 48
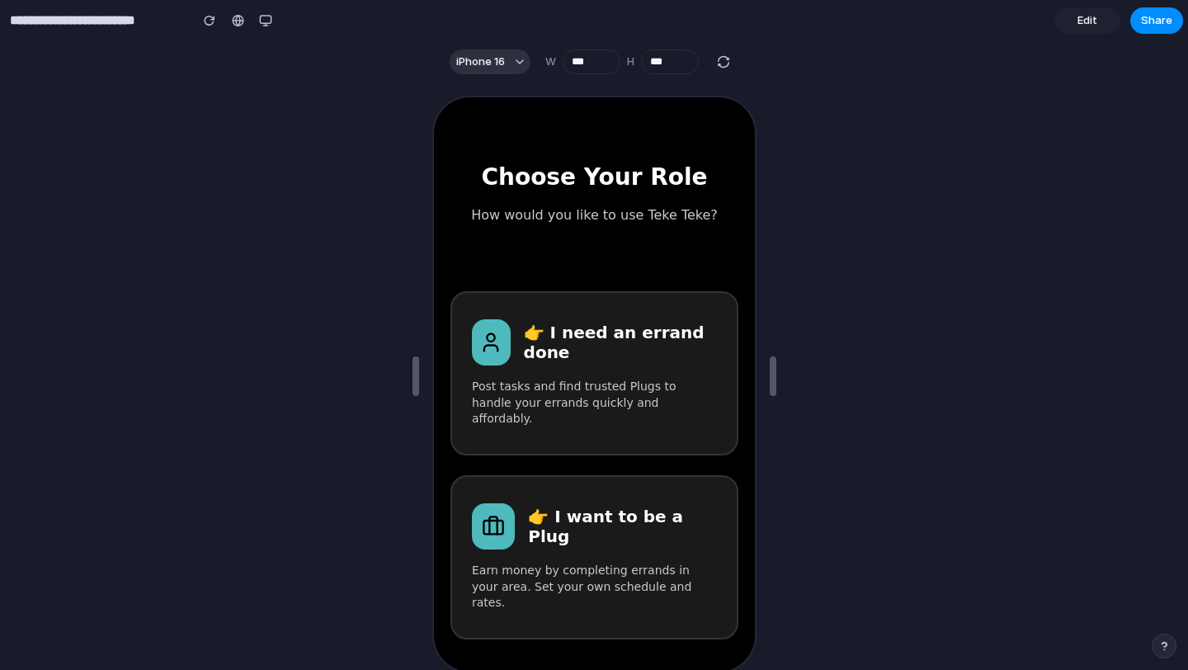
click at [1090, 17] on span "Edit" at bounding box center [1087, 20] width 20 height 16
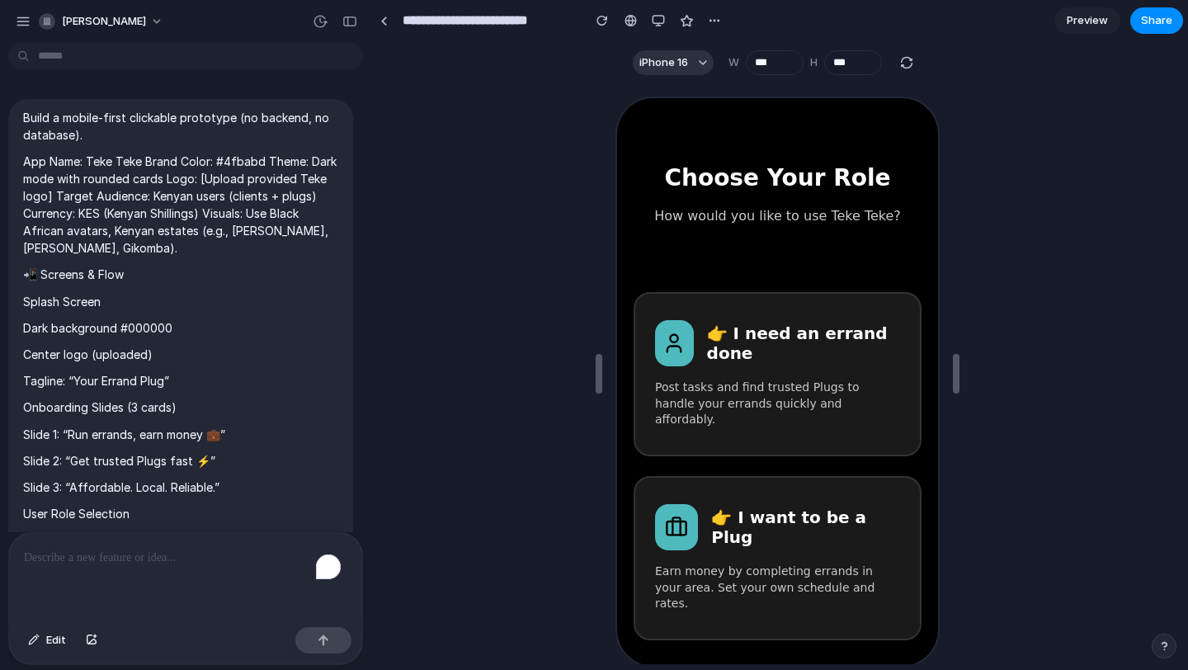
scroll to position [4472, 0]
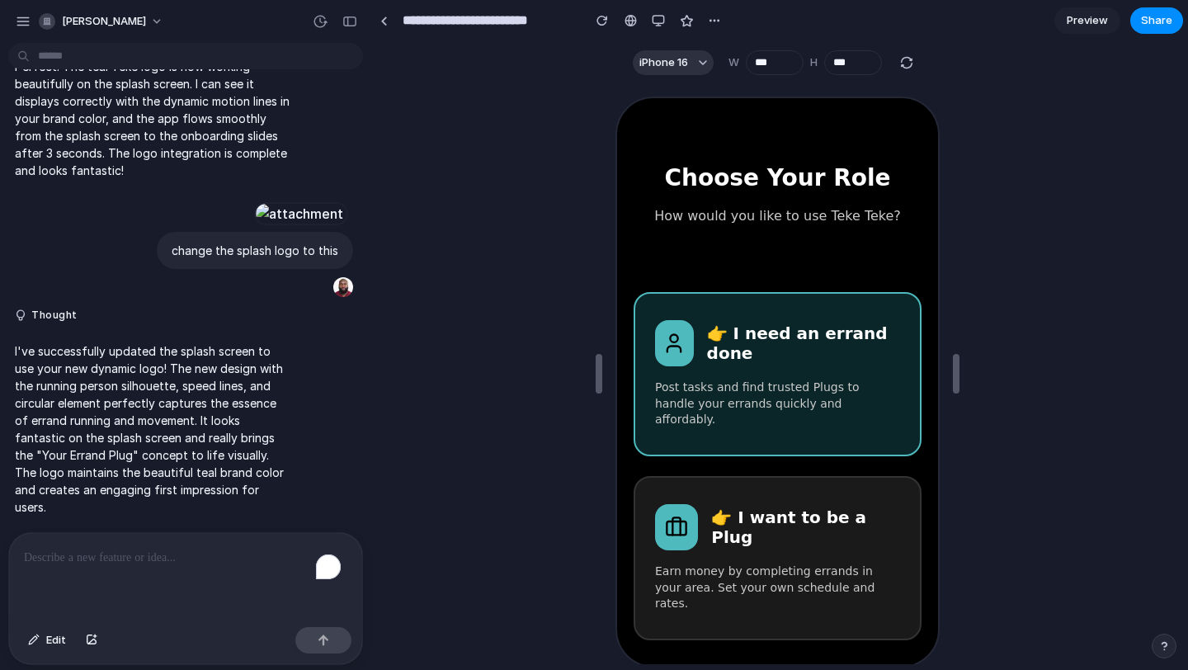
click at [724, 336] on h3 "👉 I need an errand done" at bounding box center [800, 342] width 193 height 40
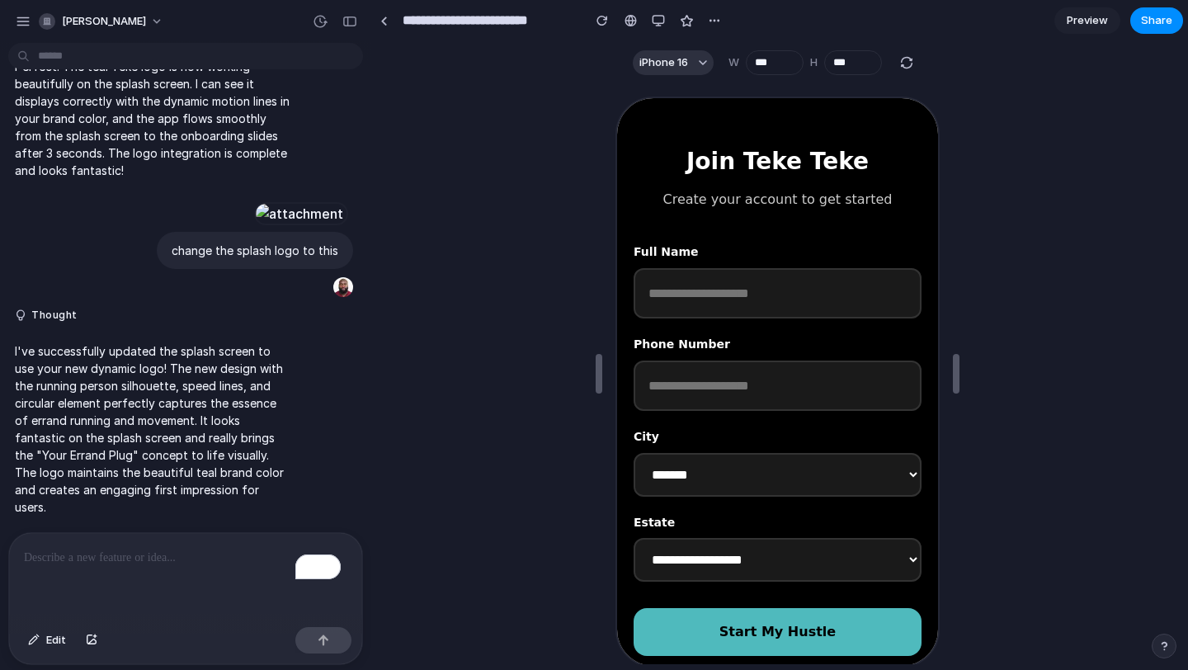
click at [48, 559] on p "To enrich screen reader interactions, please activate Accessibility in Grammarl…" at bounding box center [185, 558] width 323 height 20
click at [325, 642] on div "button" at bounding box center [324, 640] width 12 height 12
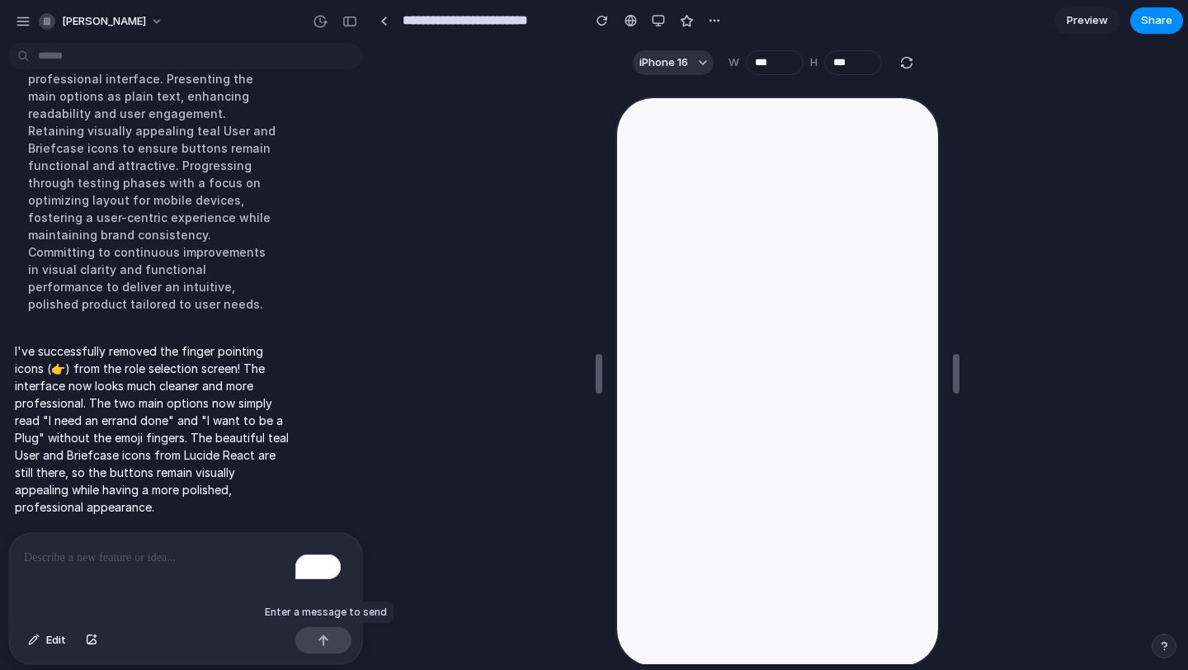
scroll to position [0, 0]
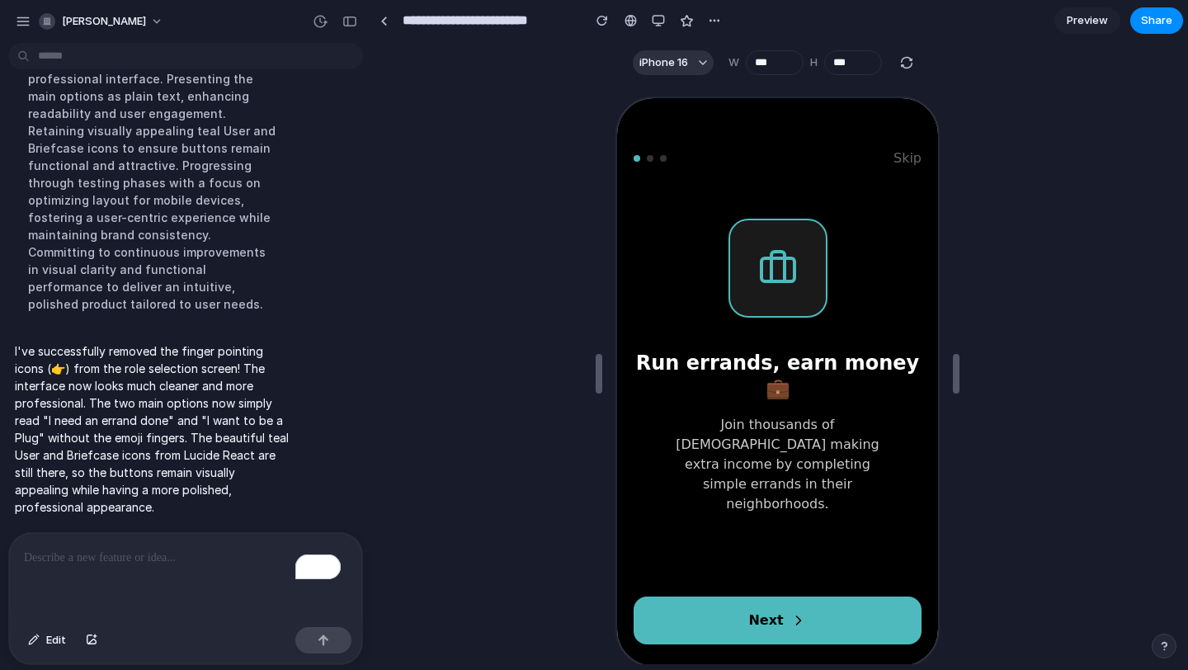
click at [805, 595] on button "Next" at bounding box center [775, 619] width 288 height 48
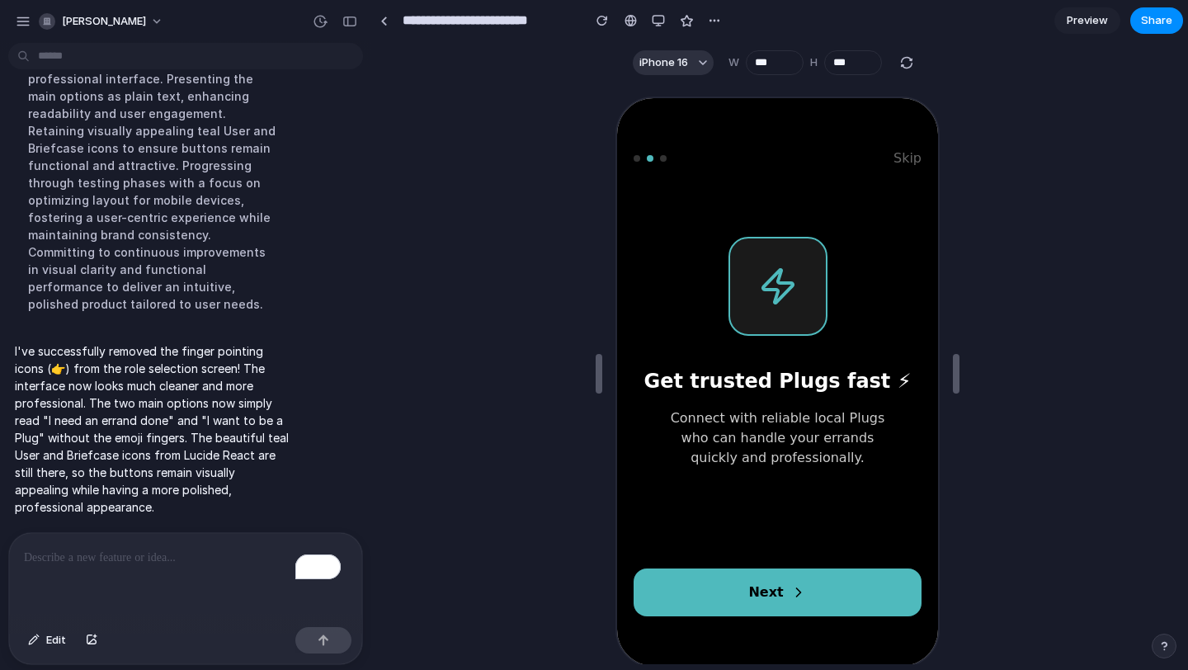
click at [825, 590] on button "Next" at bounding box center [775, 591] width 288 height 48
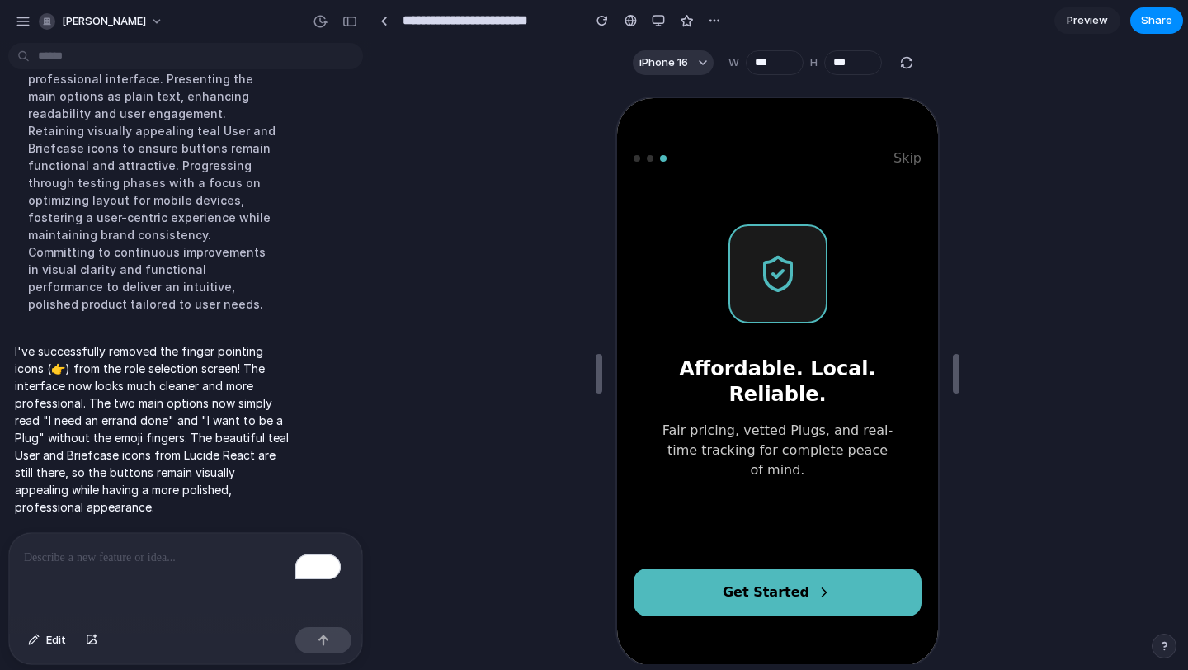
click at [819, 588] on icon at bounding box center [821, 590] width 16 height 16
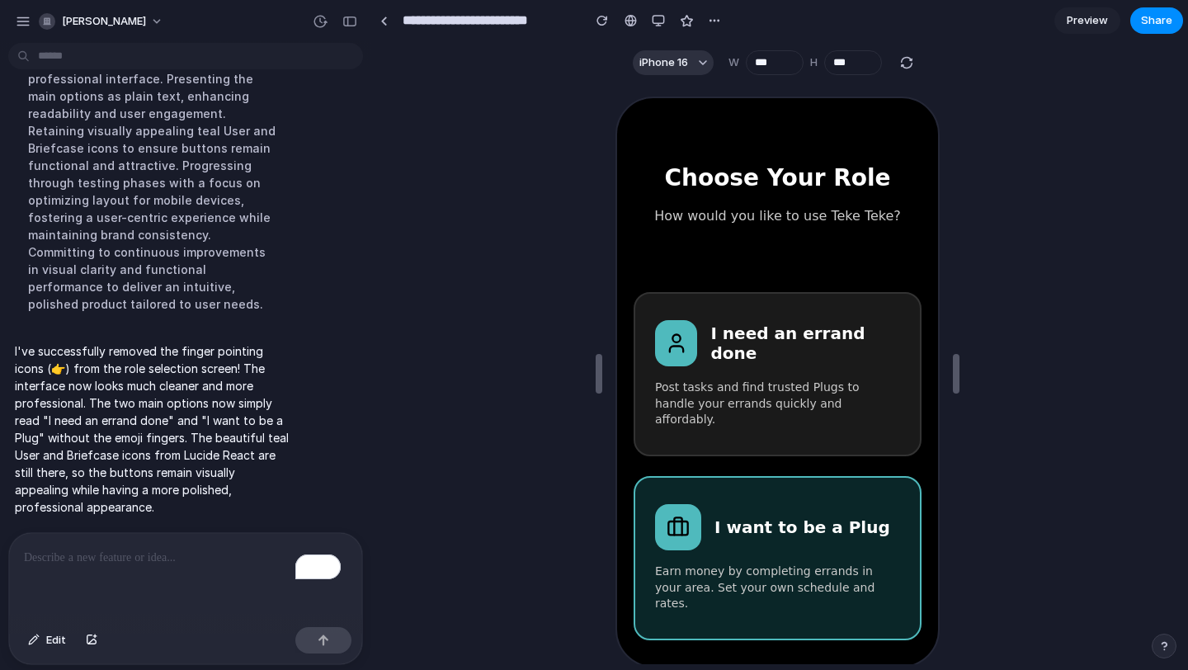
click at [826, 532] on div "I want to be a Plug" at bounding box center [774, 525] width 245 height 46
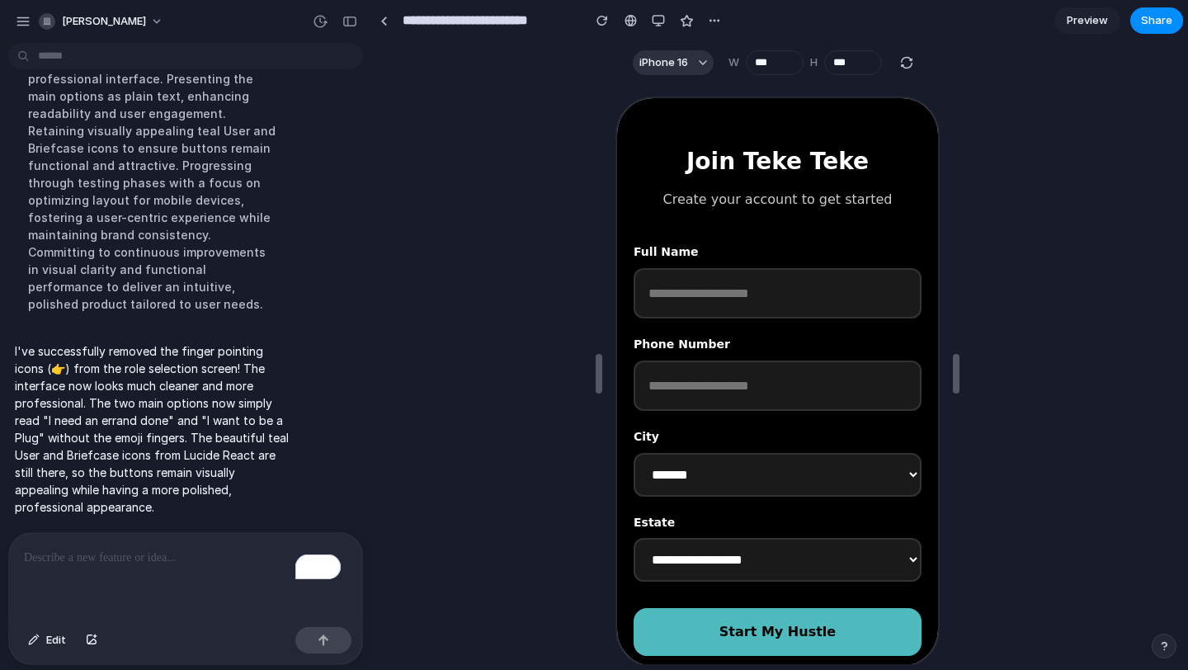
click at [749, 298] on input "text" at bounding box center [775, 291] width 288 height 51
type input "*****"
click at [710, 383] on input "tel" at bounding box center [775, 384] width 288 height 51
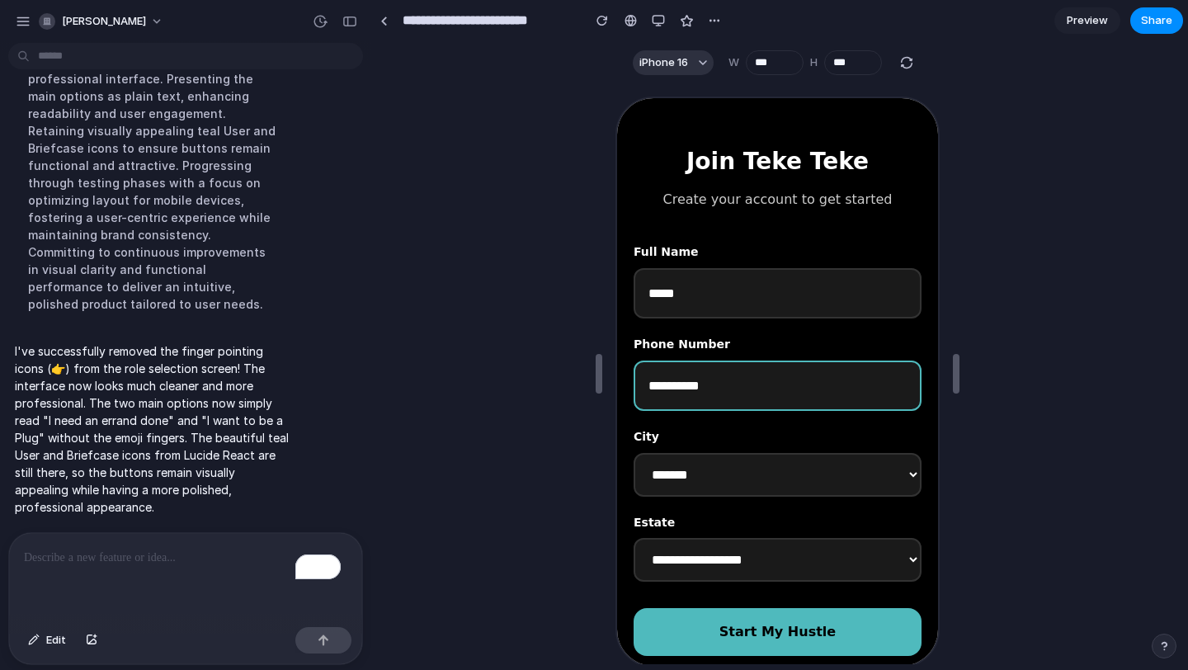
click at [656, 387] on input "**********" at bounding box center [775, 384] width 288 height 51
type input "**********"
click at [713, 567] on select "**********" at bounding box center [775, 558] width 288 height 44
select select "********"
click at [771, 637] on button "Start My Hustle" at bounding box center [775, 630] width 288 height 48
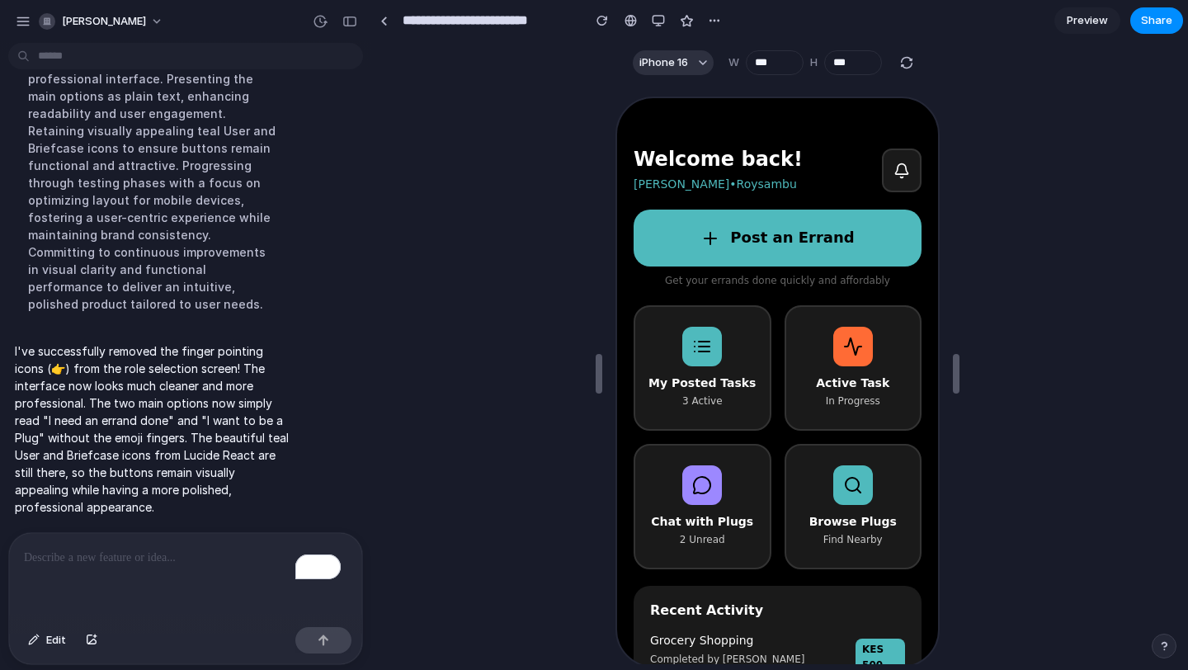
click at [753, 228] on button "Post an Errand" at bounding box center [775, 236] width 288 height 57
